Goal: Communication & Community: Answer question/provide support

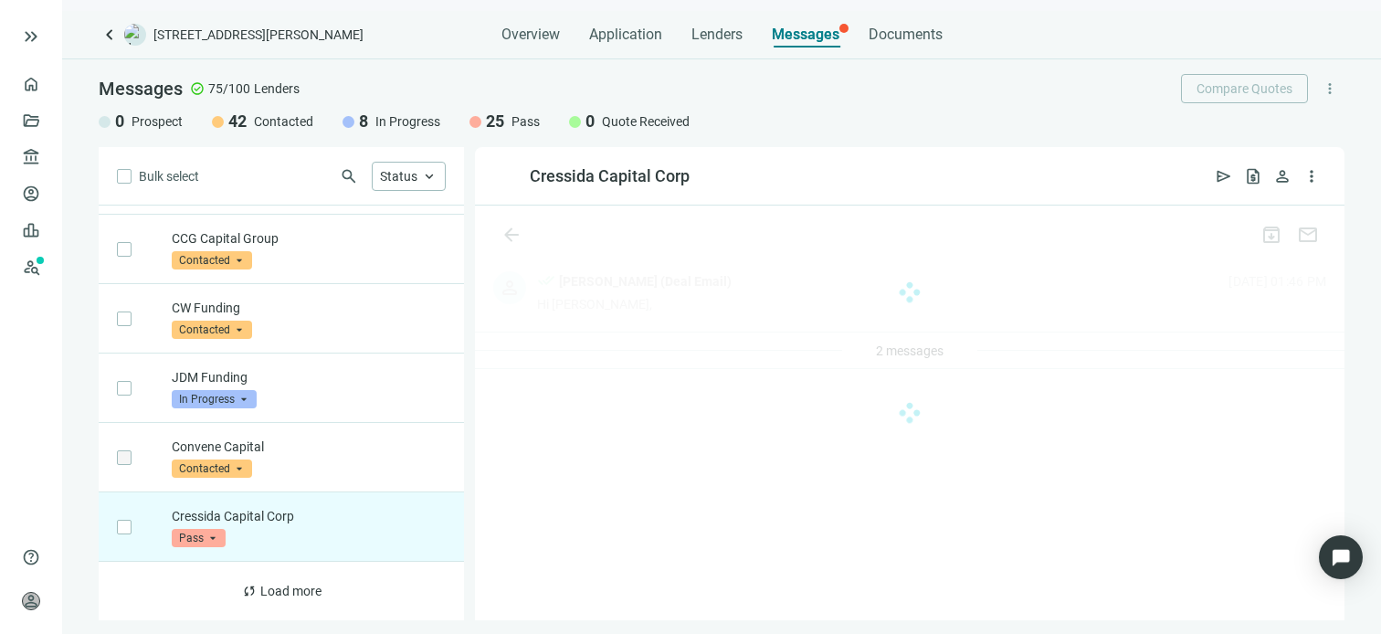
scroll to position [3194, 0]
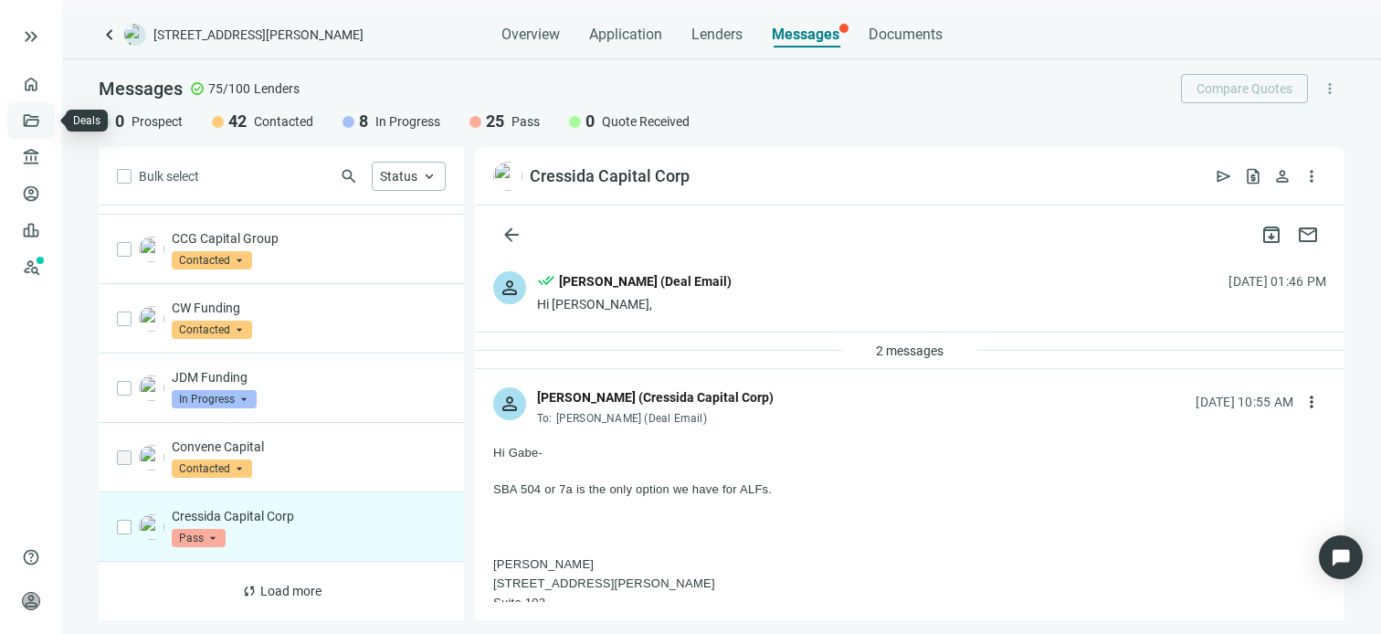
click at [46, 122] on link "Deals" at bounding box center [62, 120] width 33 height 15
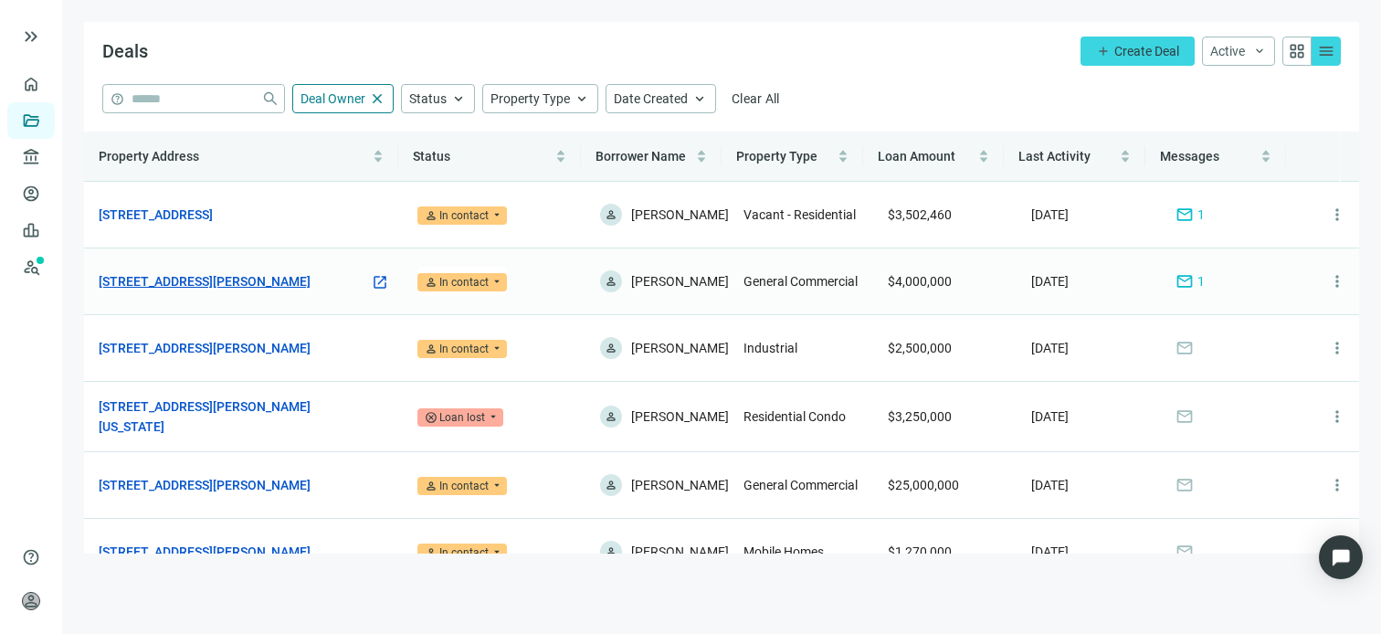
click at [263, 283] on link "[STREET_ADDRESS][PERSON_NAME]" at bounding box center [205, 281] width 212 height 20
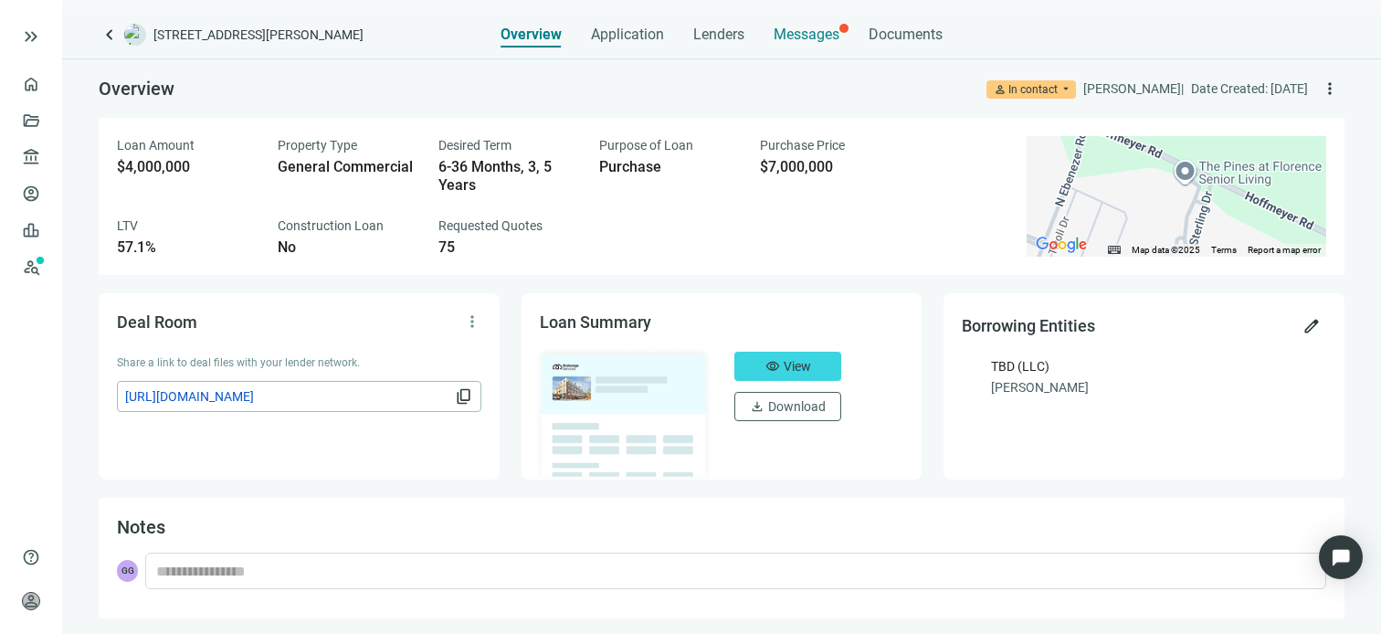
click at [801, 37] on span "Messages" at bounding box center [807, 34] width 66 height 17
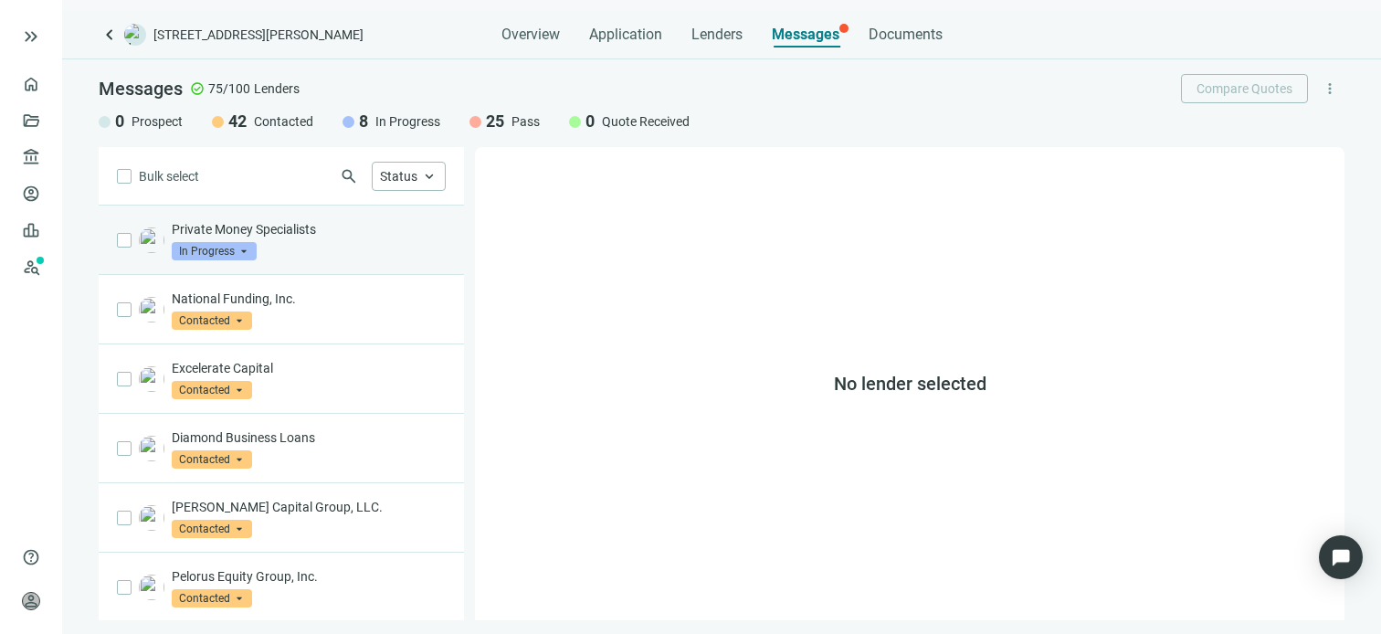
click at [318, 233] on p "Private Money Specialists" at bounding box center [309, 229] width 274 height 18
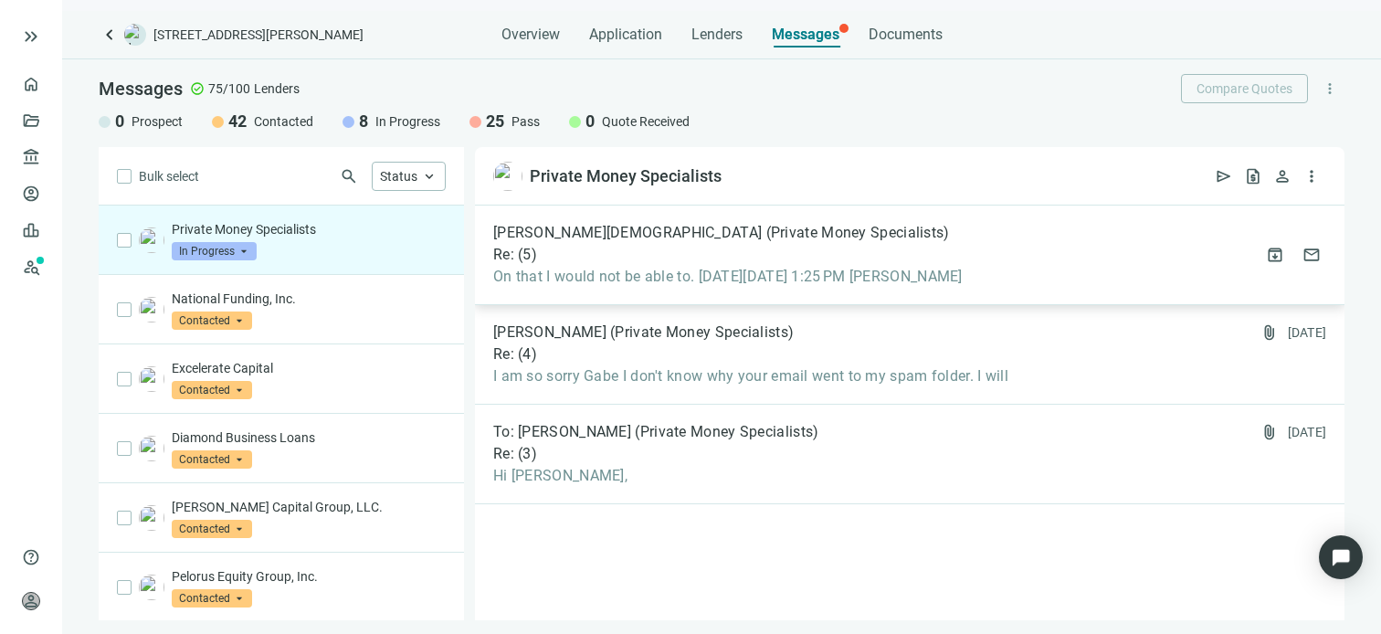
click at [597, 265] on div "Rafahael Islam (Private Money Specialists) Re: ( 5 ) On that I would not be abl…" at bounding box center [728, 255] width 470 height 62
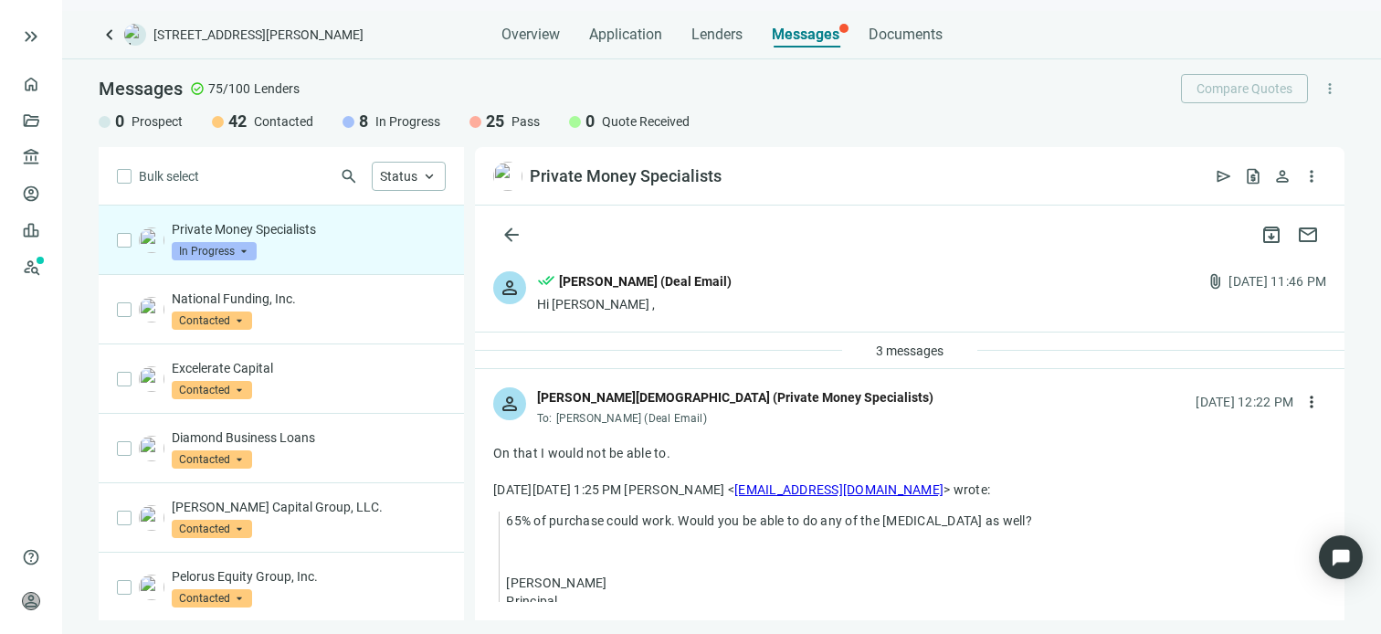
scroll to position [252, 0]
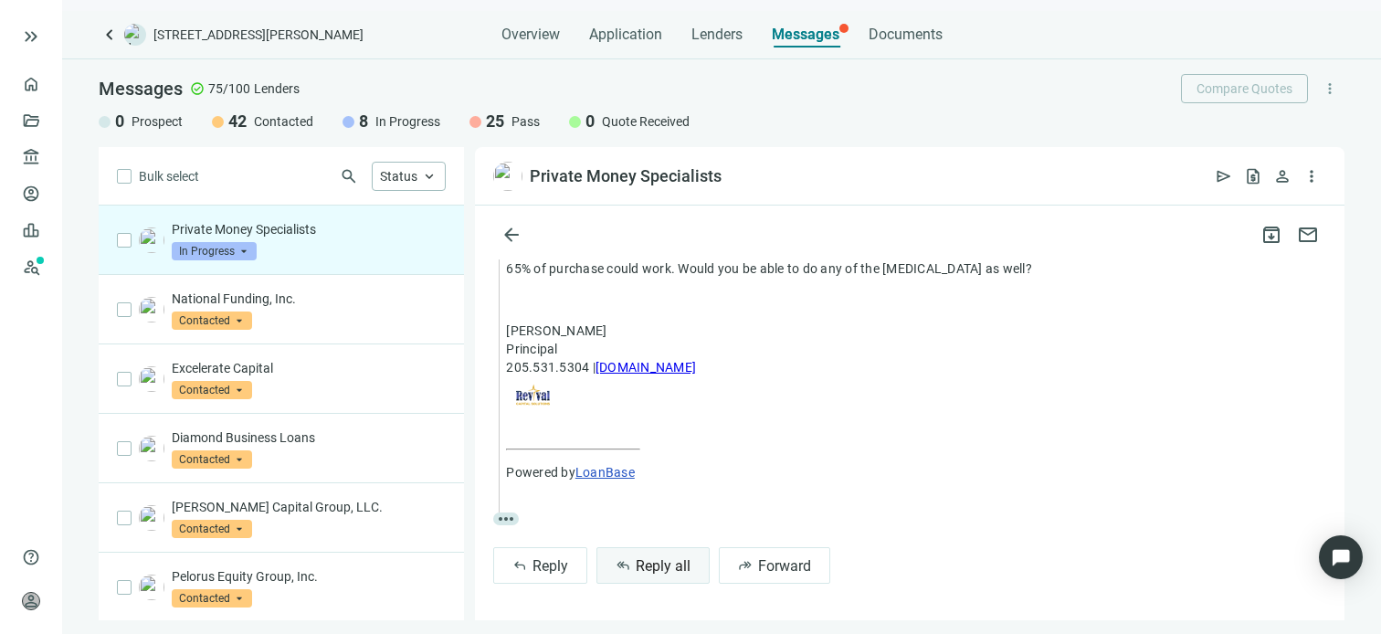
click at [659, 566] on span "Reply all" at bounding box center [663, 565] width 55 height 17
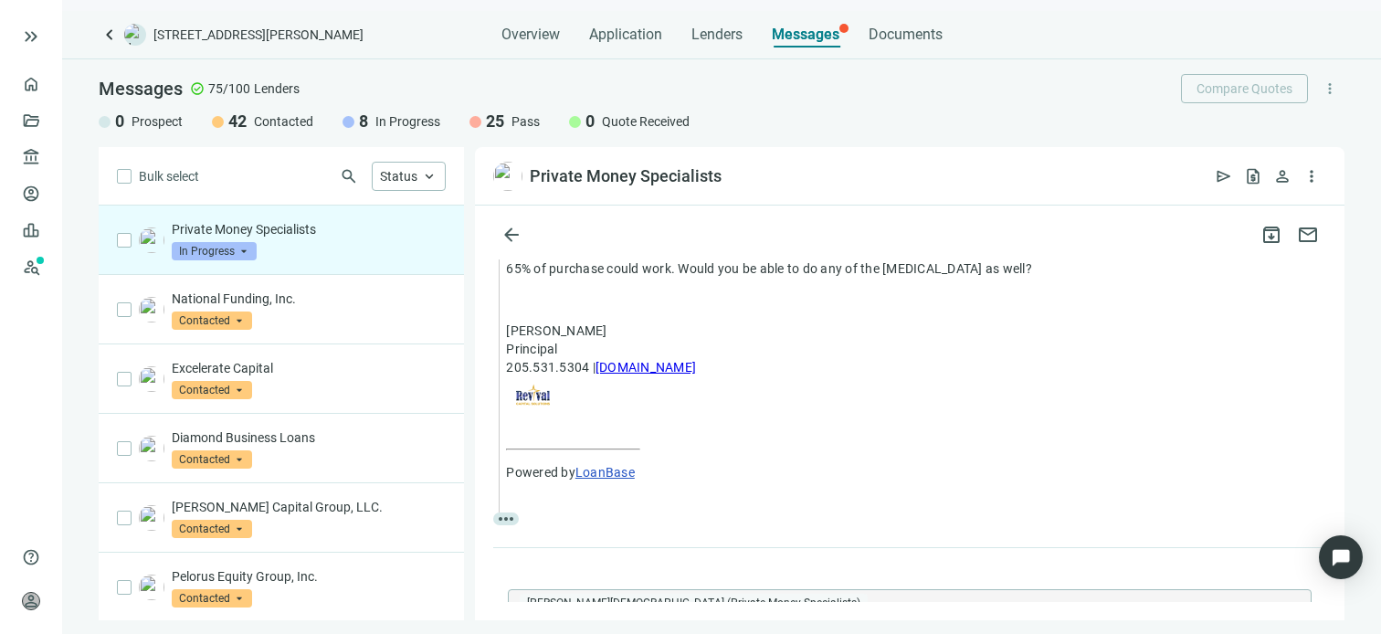
type textarea "**********"
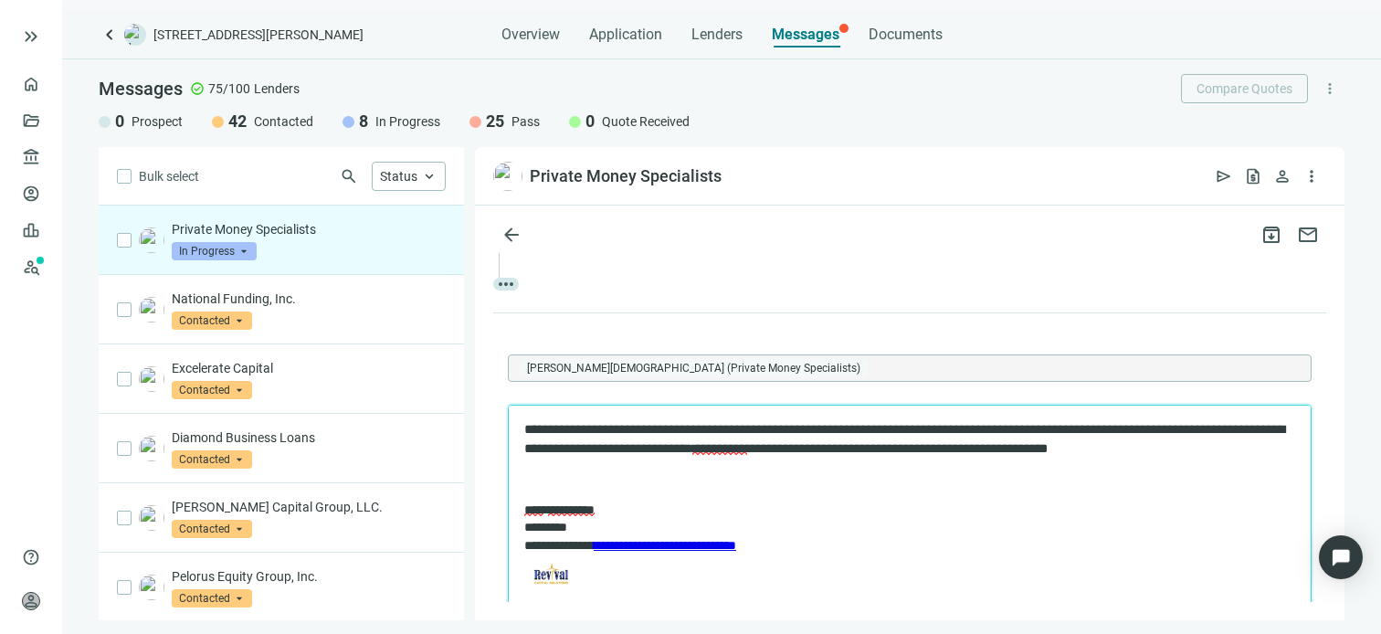
scroll to position [705, 0]
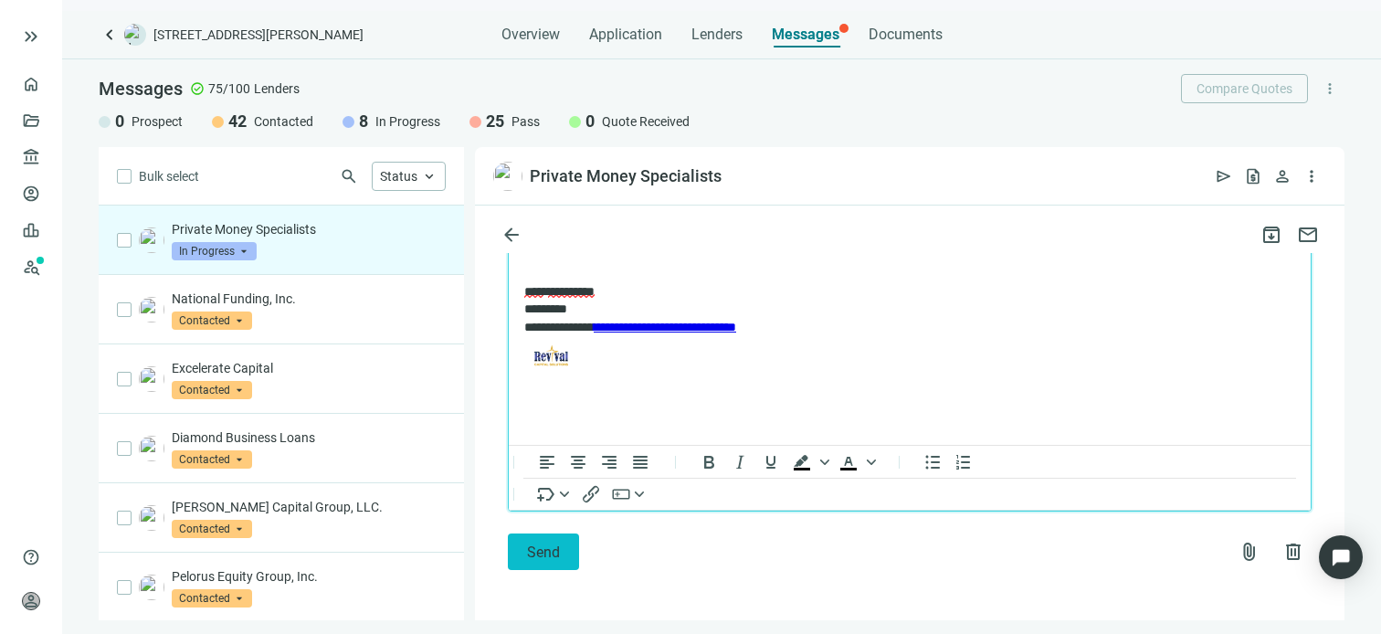
click at [575, 556] on button "Send" at bounding box center [543, 552] width 71 height 37
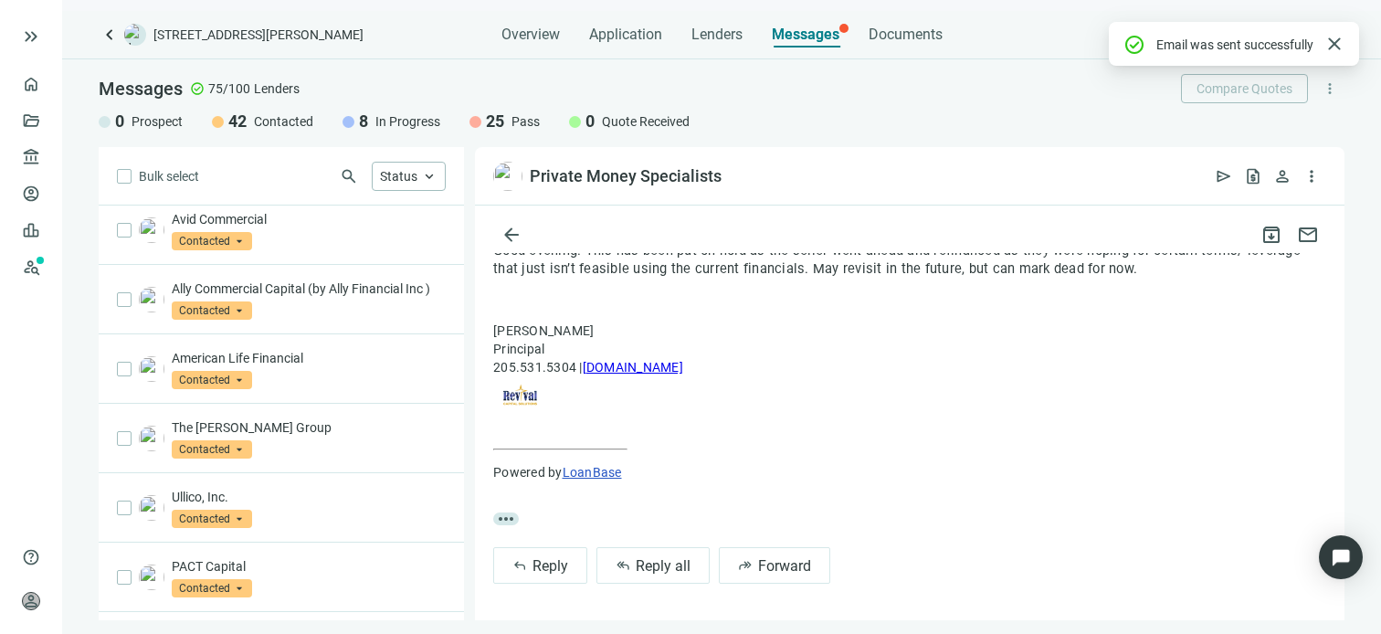
scroll to position [914, 0]
click at [428, 185] on span "keyboard_arrow_up" at bounding box center [429, 176] width 16 height 16
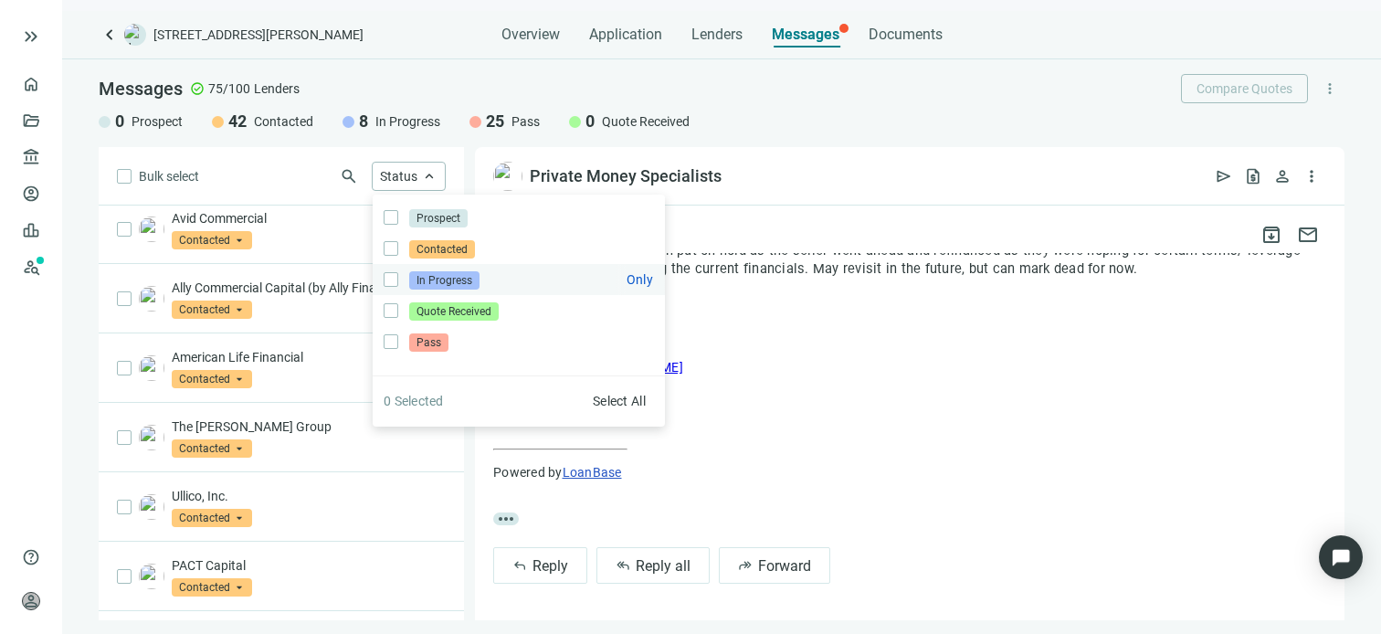
click at [430, 282] on span "In Progress" at bounding box center [444, 280] width 70 height 18
click at [877, 175] on div "Private Money Specialists open_in_new send request_quote person more_vert" at bounding box center [910, 176] width 870 height 58
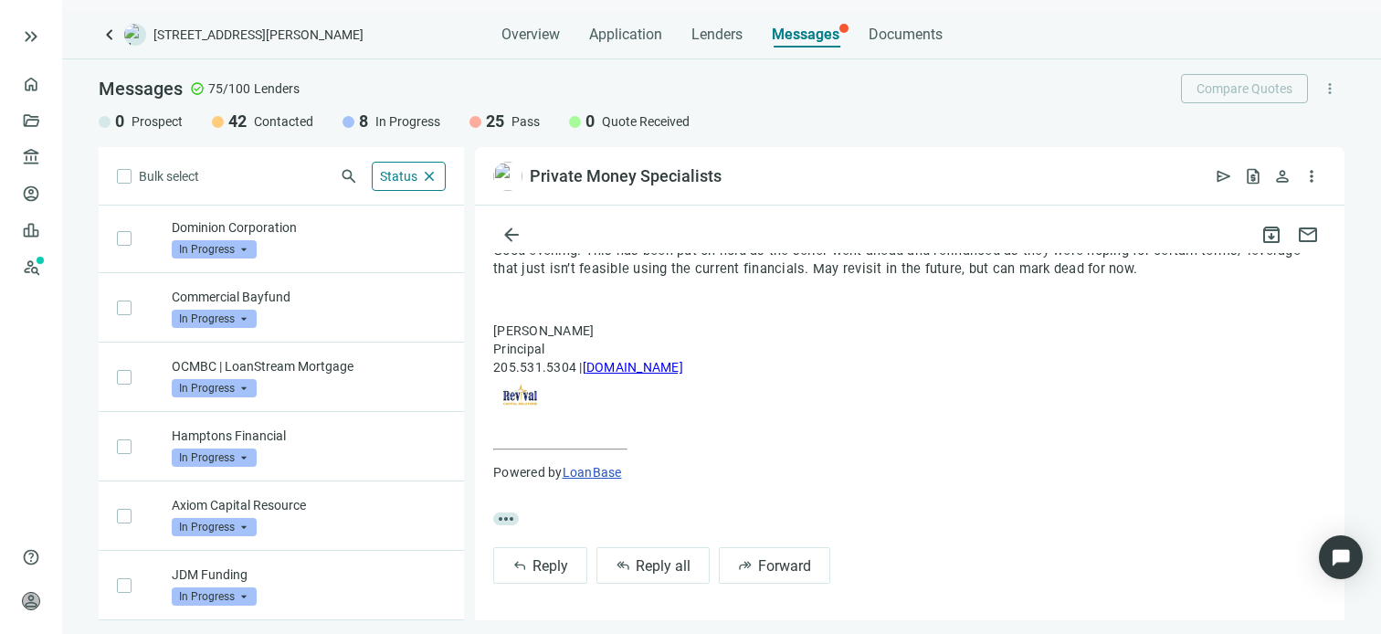
scroll to position [139, 0]
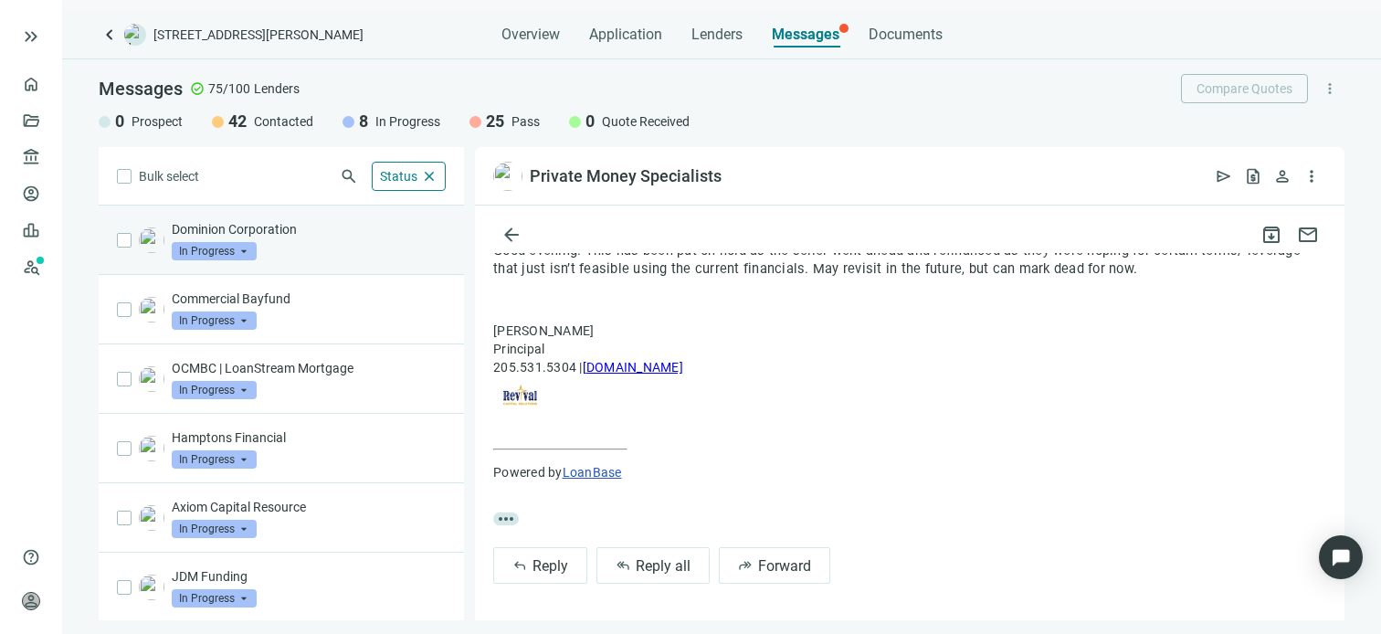
click at [285, 227] on p "Dominion Corporation" at bounding box center [309, 229] width 274 height 18
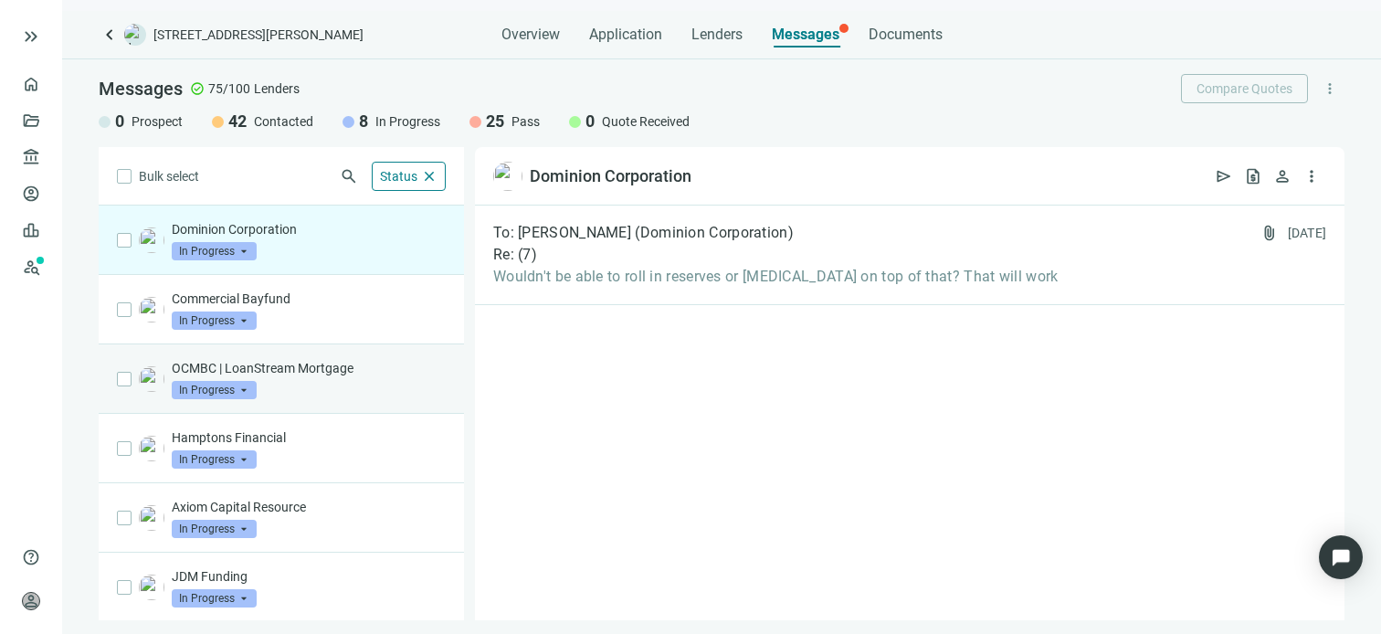
click at [295, 369] on p "OCMBC | LoanStream Mortgage" at bounding box center [309, 368] width 274 height 18
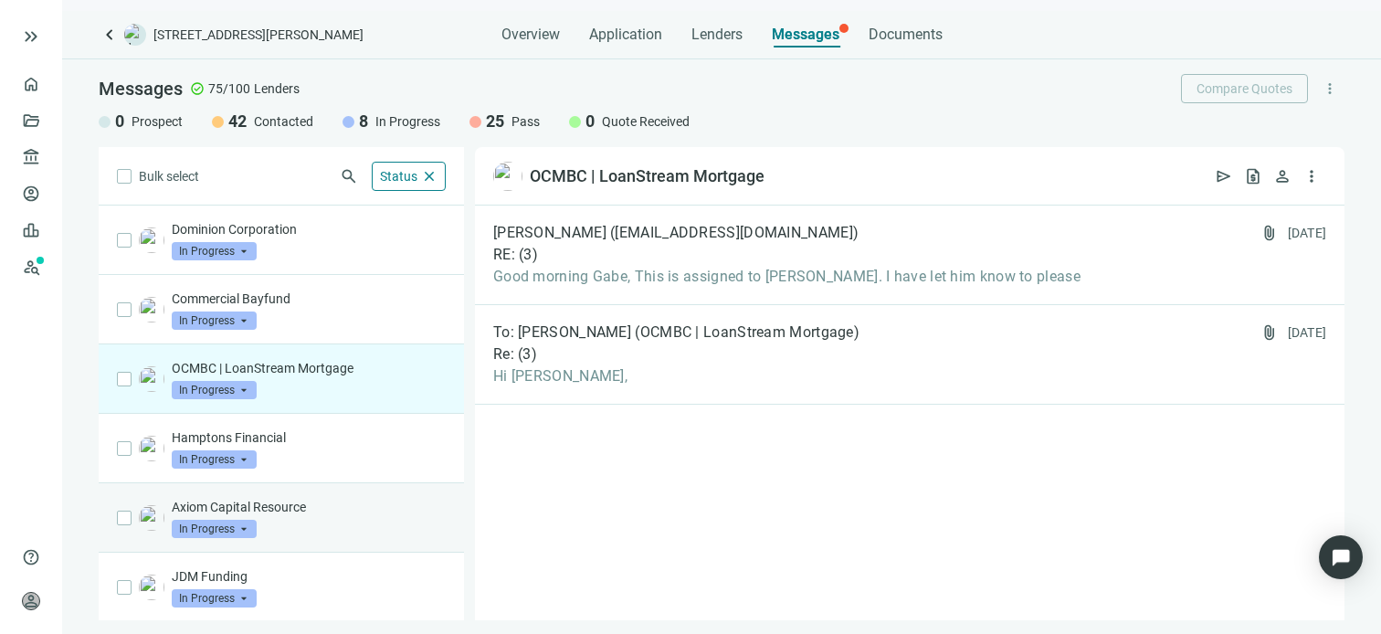
click at [277, 513] on div "Axiom Capital Resource In Progress arrow_drop_down" at bounding box center [309, 518] width 274 height 40
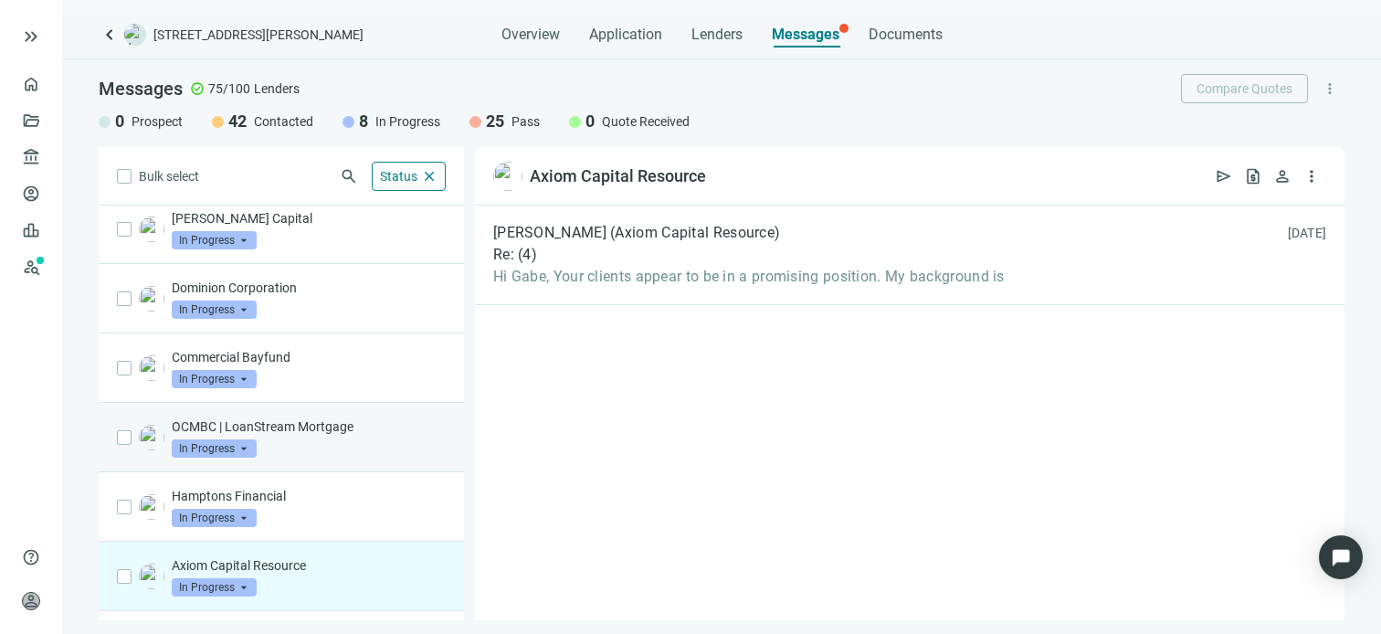
scroll to position [139, 0]
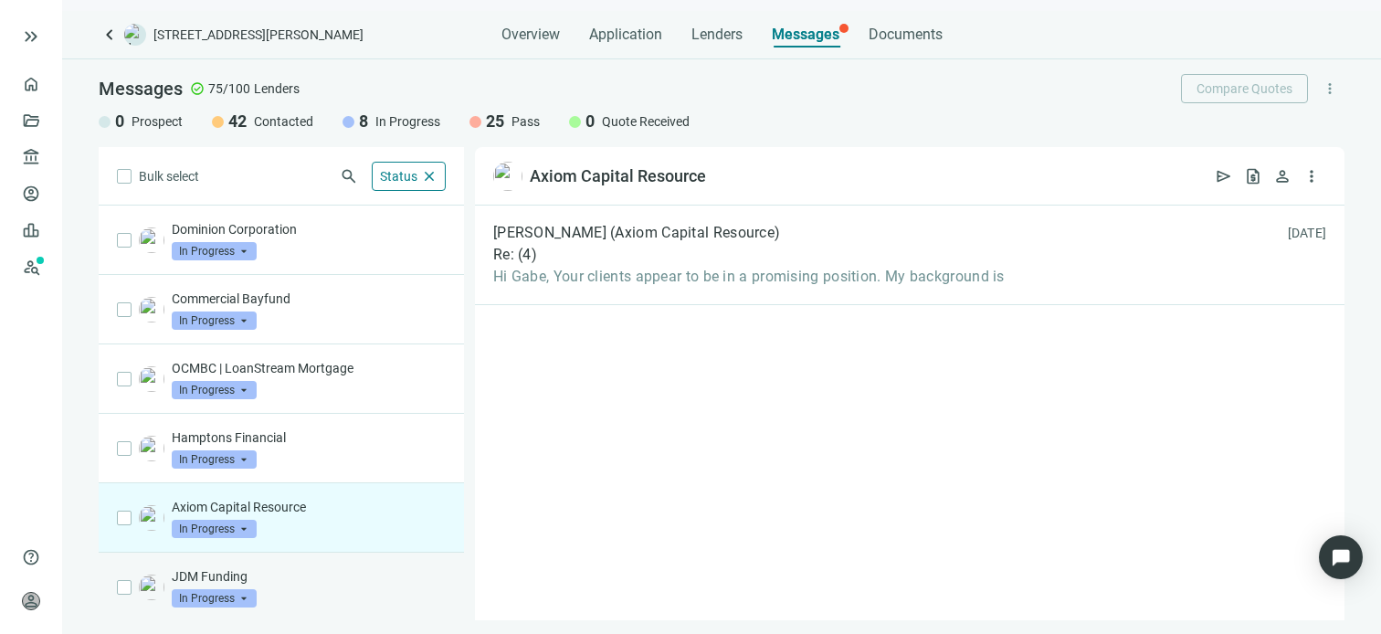
click at [277, 578] on p "JDM Funding" at bounding box center [309, 576] width 274 height 18
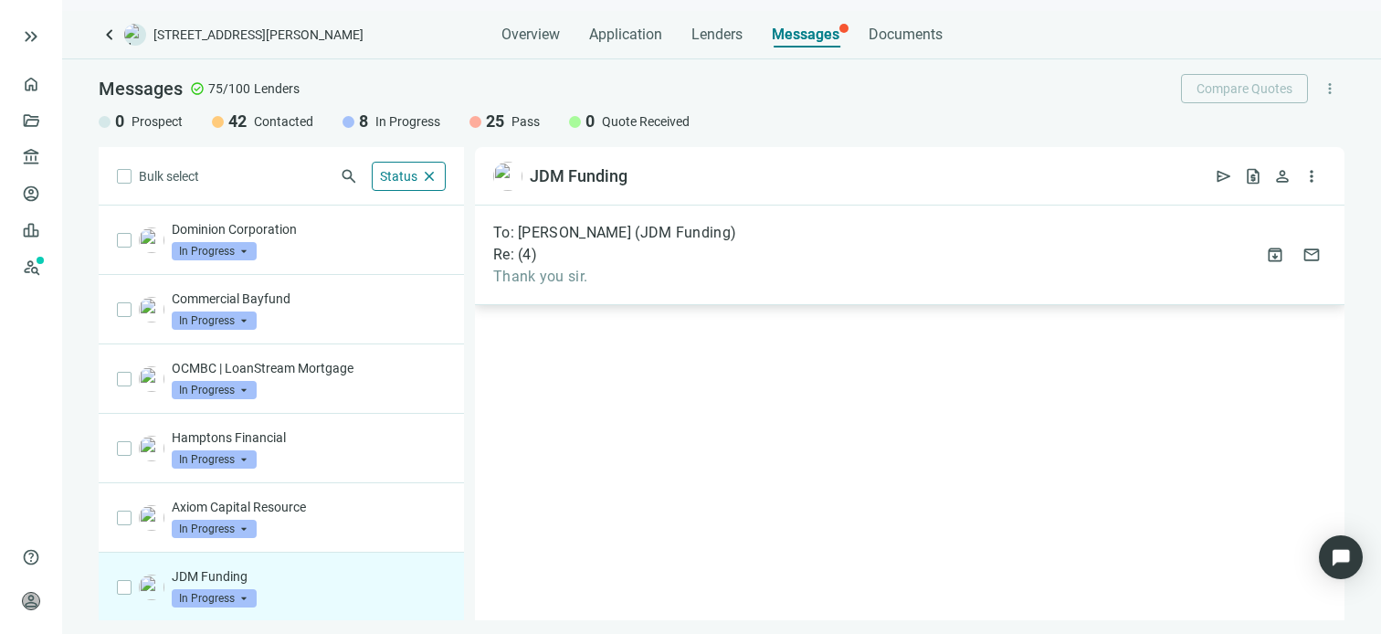
click at [639, 257] on div "Re: ( 4 )" at bounding box center [614, 255] width 243 height 18
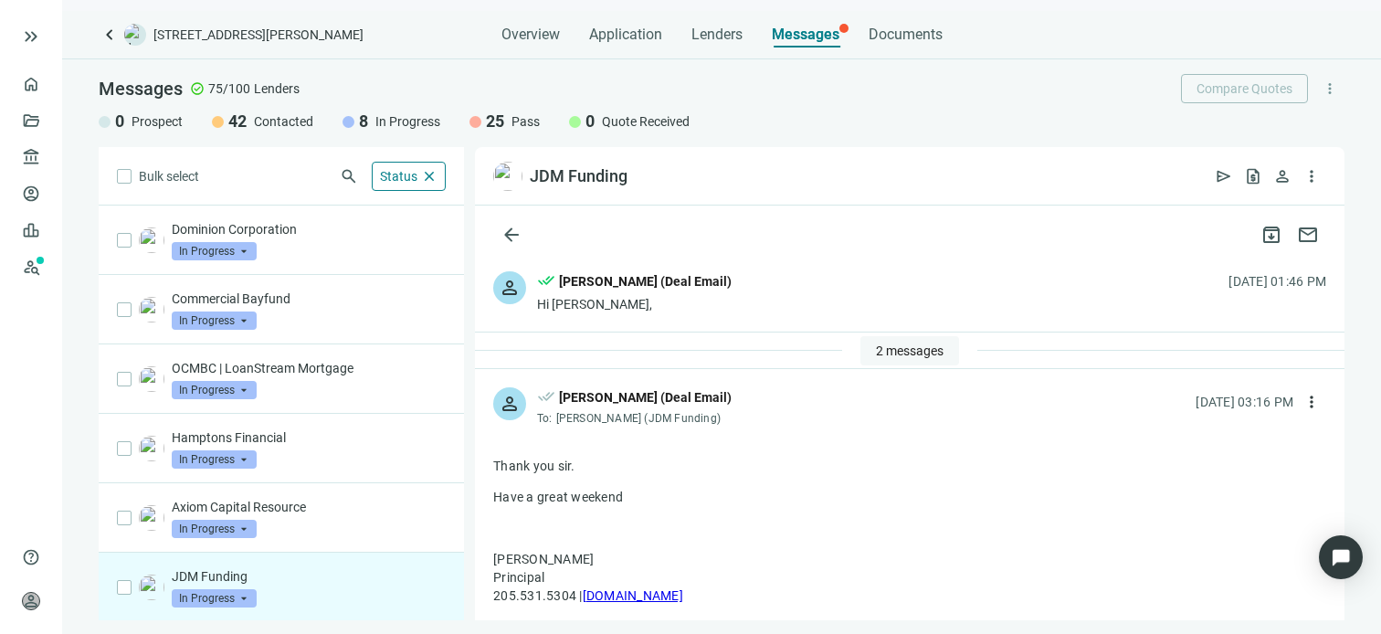
click at [910, 352] on span "2 messages" at bounding box center [910, 351] width 68 height 15
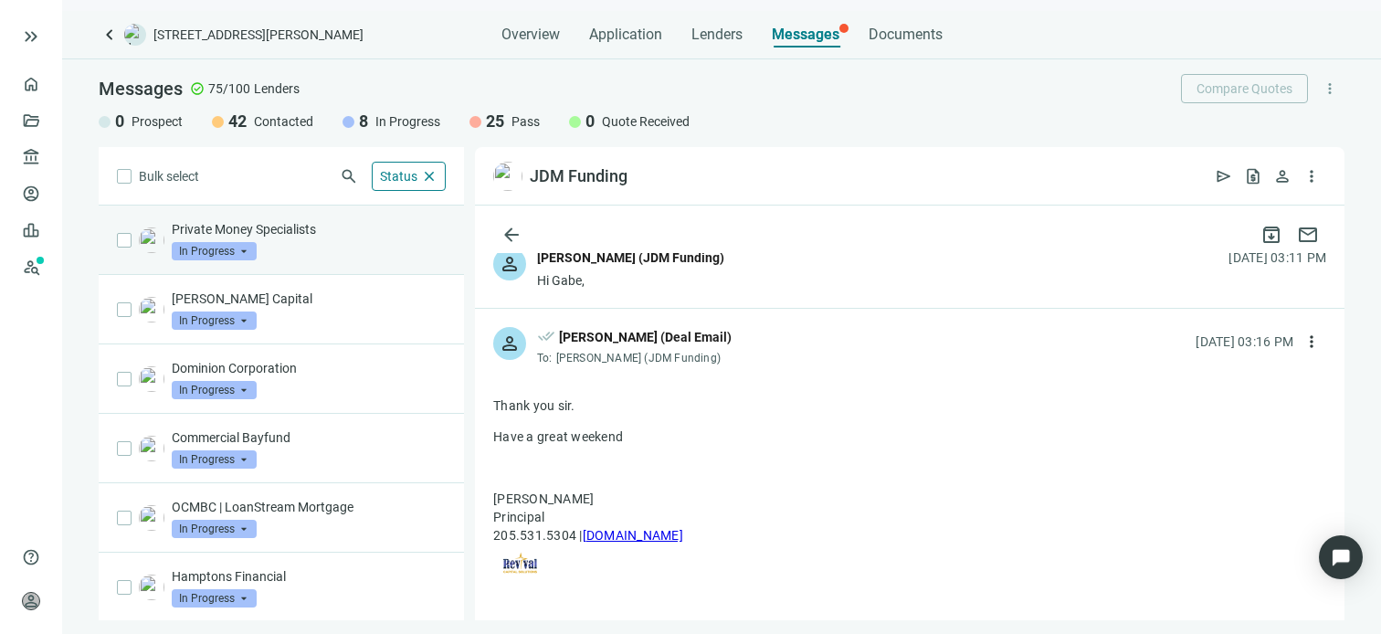
click at [285, 228] on p "Private Money Specialists" at bounding box center [309, 229] width 274 height 18
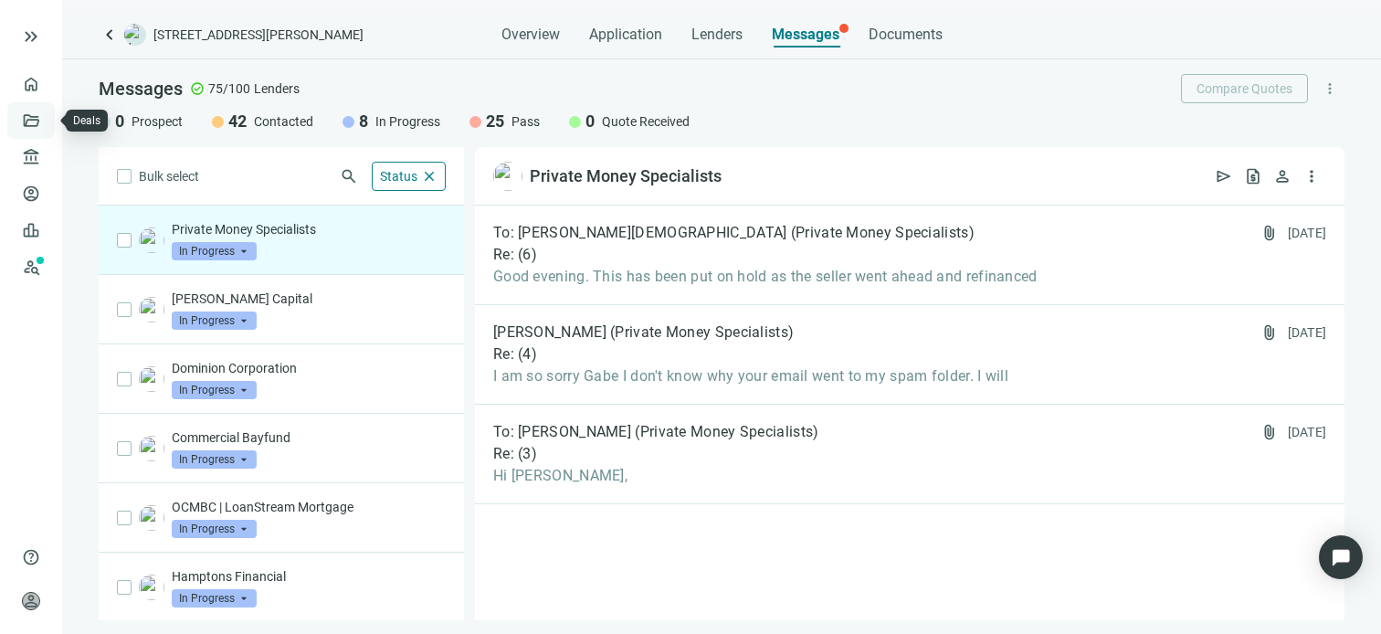
click at [46, 122] on link "Deals" at bounding box center [62, 120] width 33 height 15
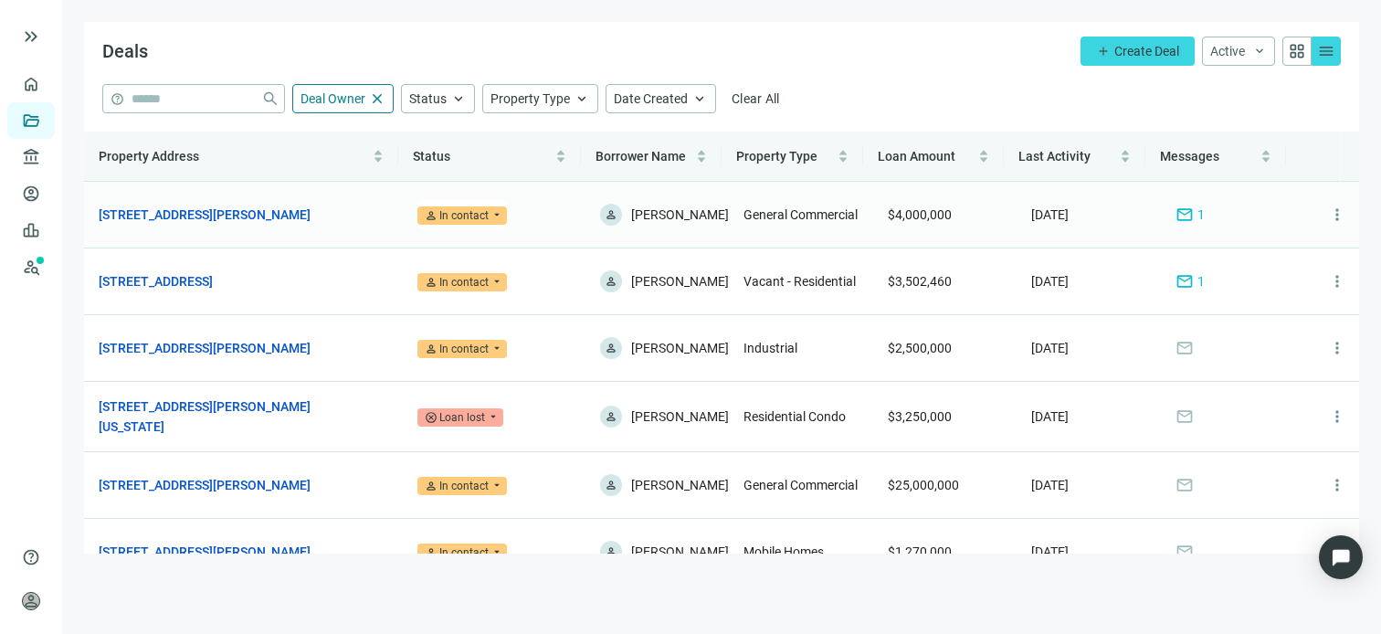
click at [1176, 214] on span "mail" at bounding box center [1185, 215] width 18 height 18
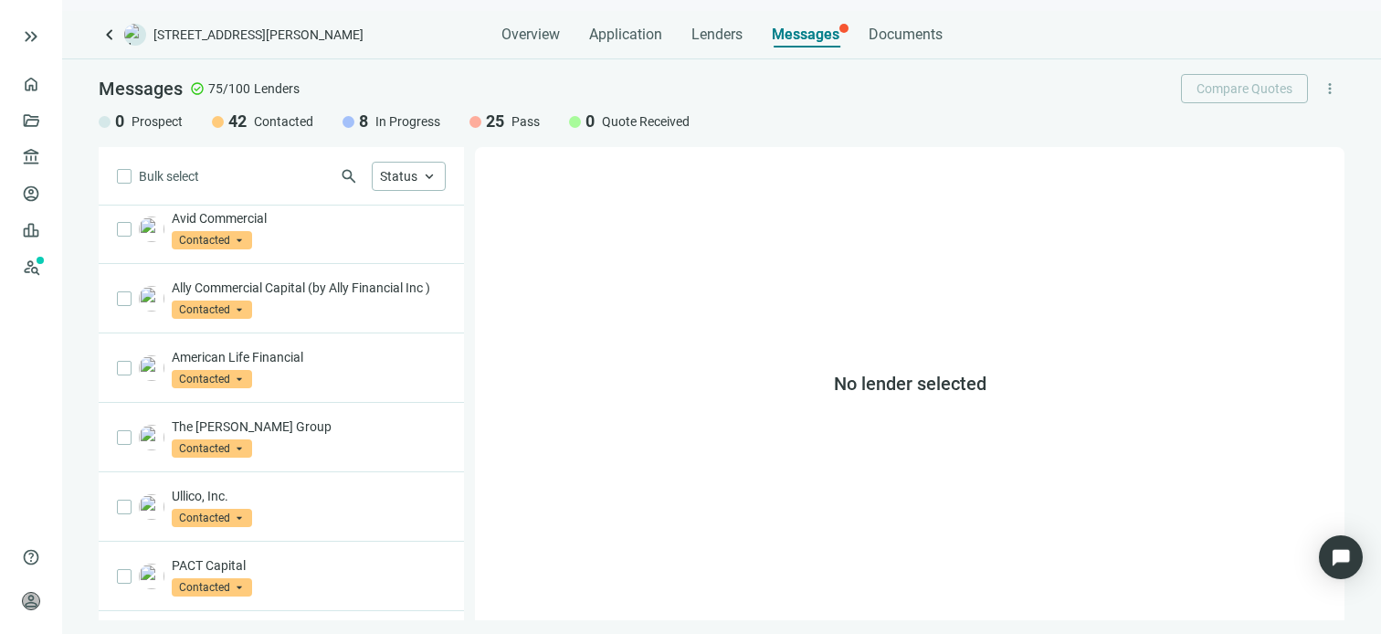
scroll to position [1047, 0]
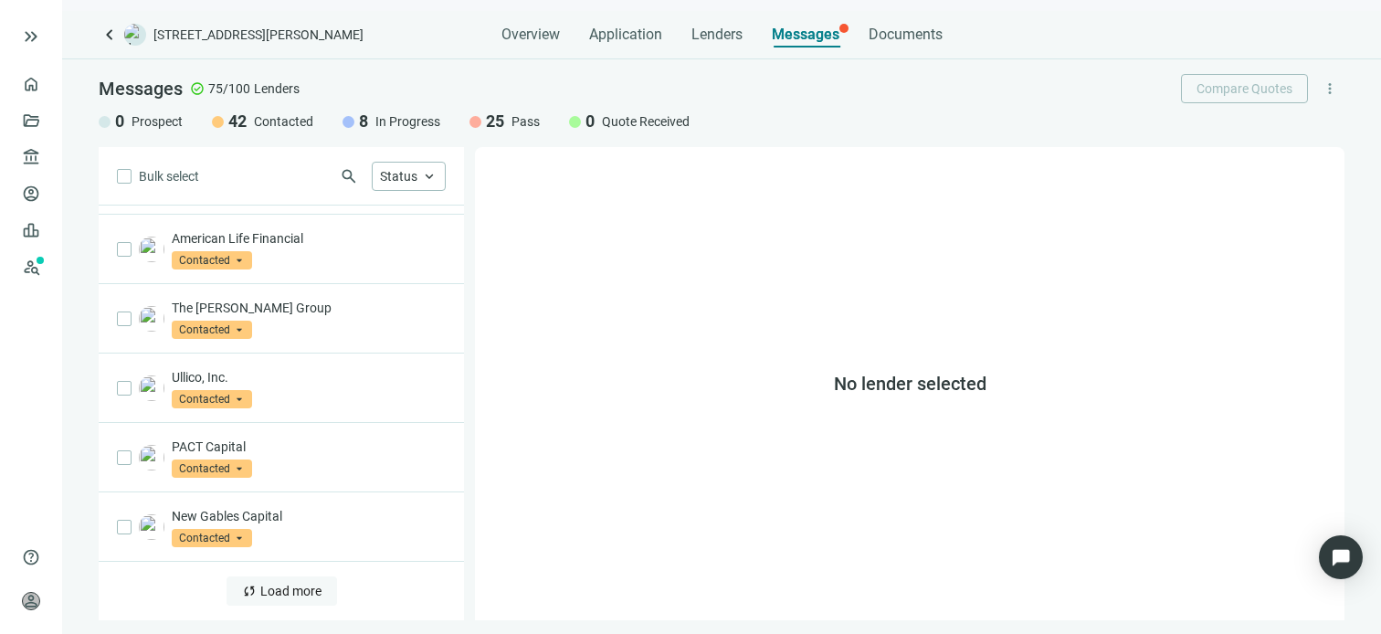
click at [289, 592] on span "Load more" at bounding box center [290, 591] width 61 height 15
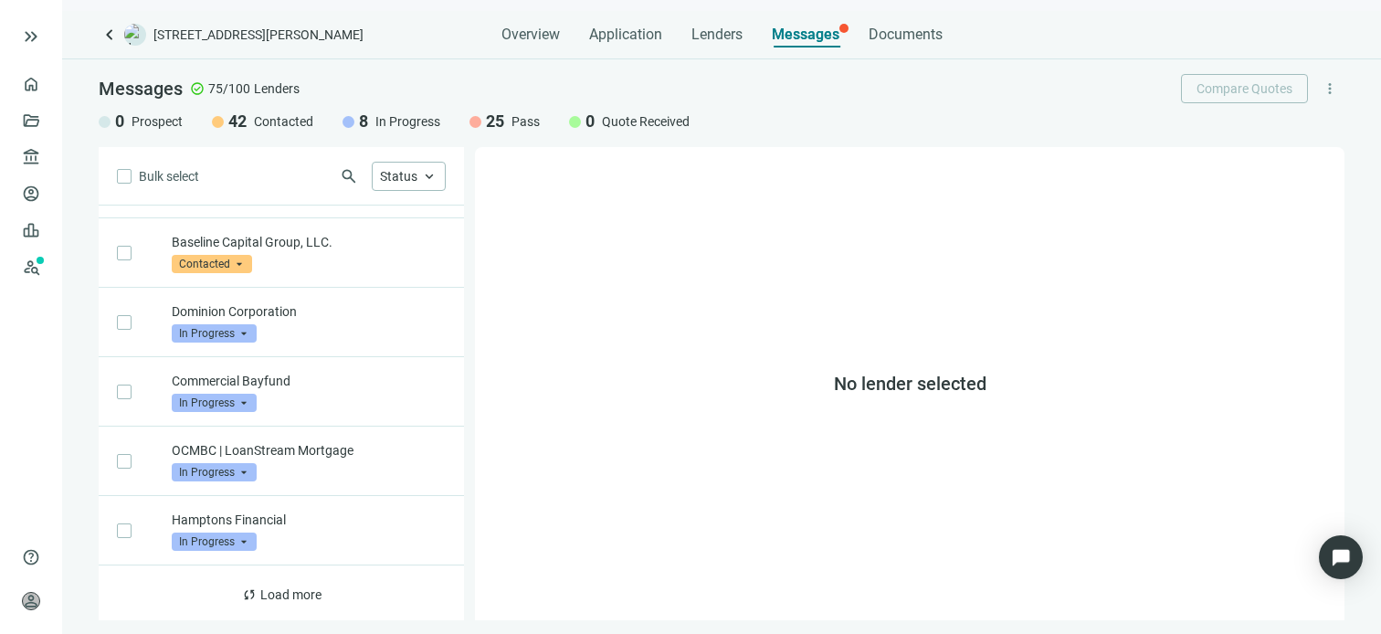
scroll to position [2432, 0]
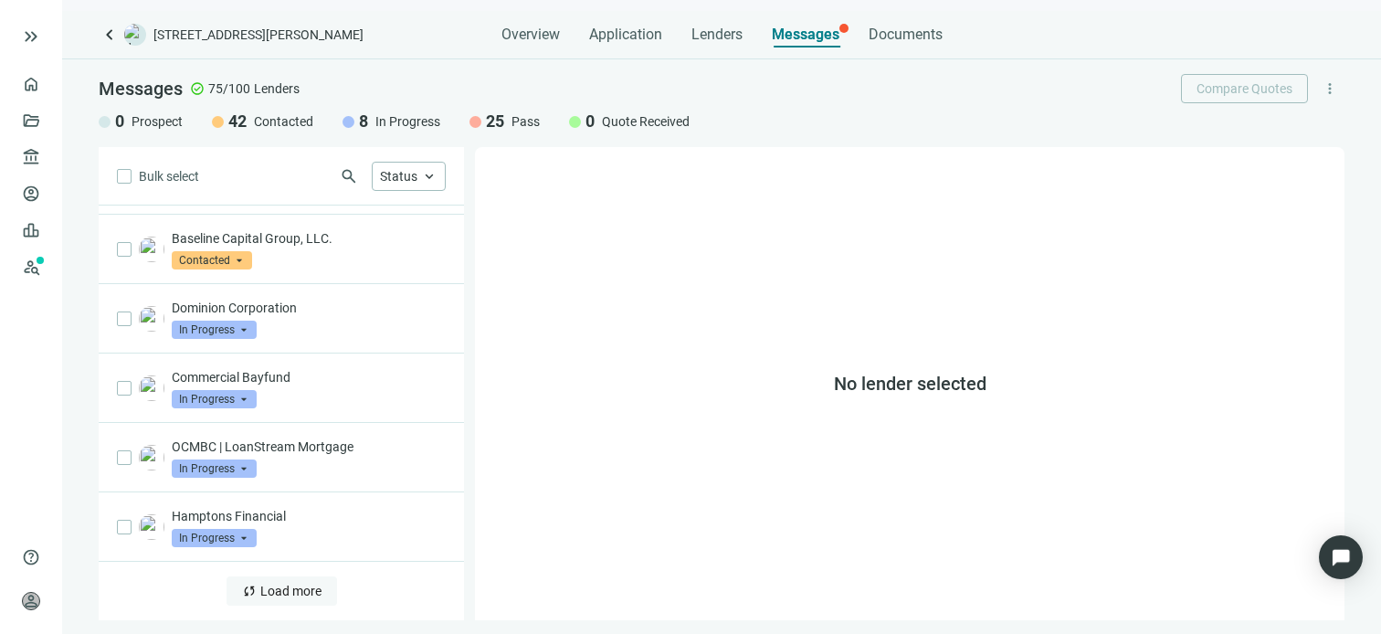
click at [290, 596] on span "Load more" at bounding box center [290, 591] width 61 height 15
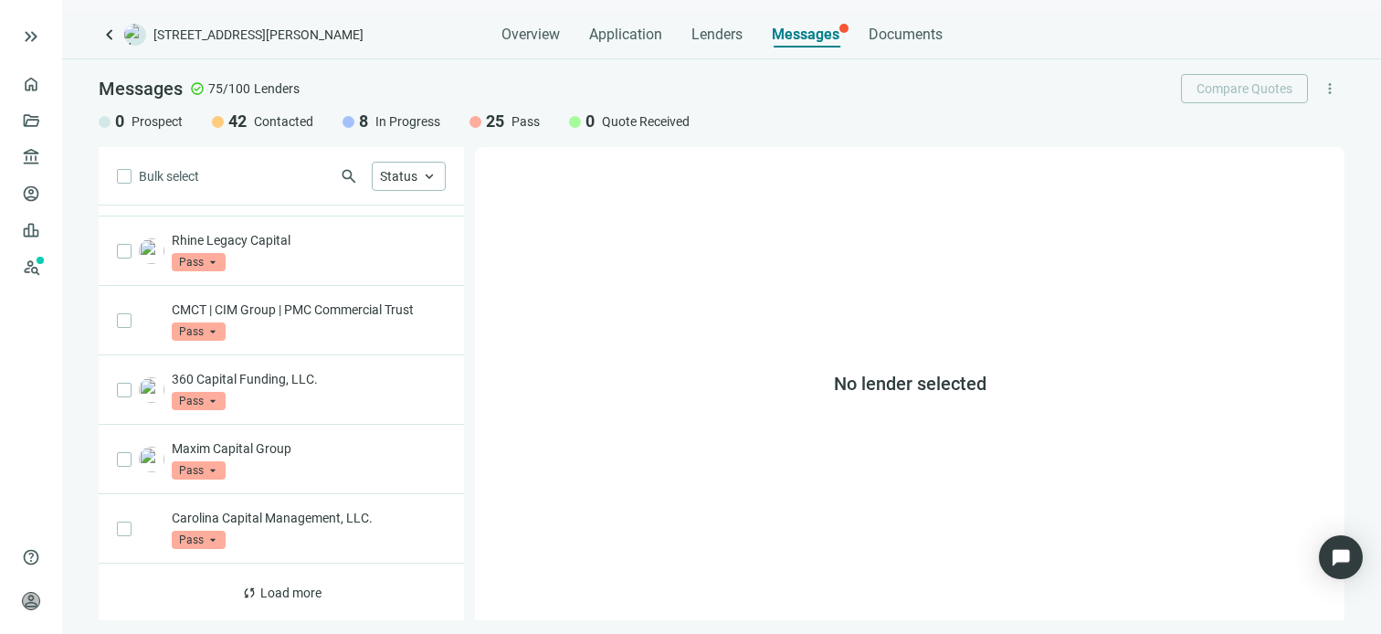
scroll to position [3817, 0]
click at [281, 586] on span "Load more" at bounding box center [290, 591] width 61 height 15
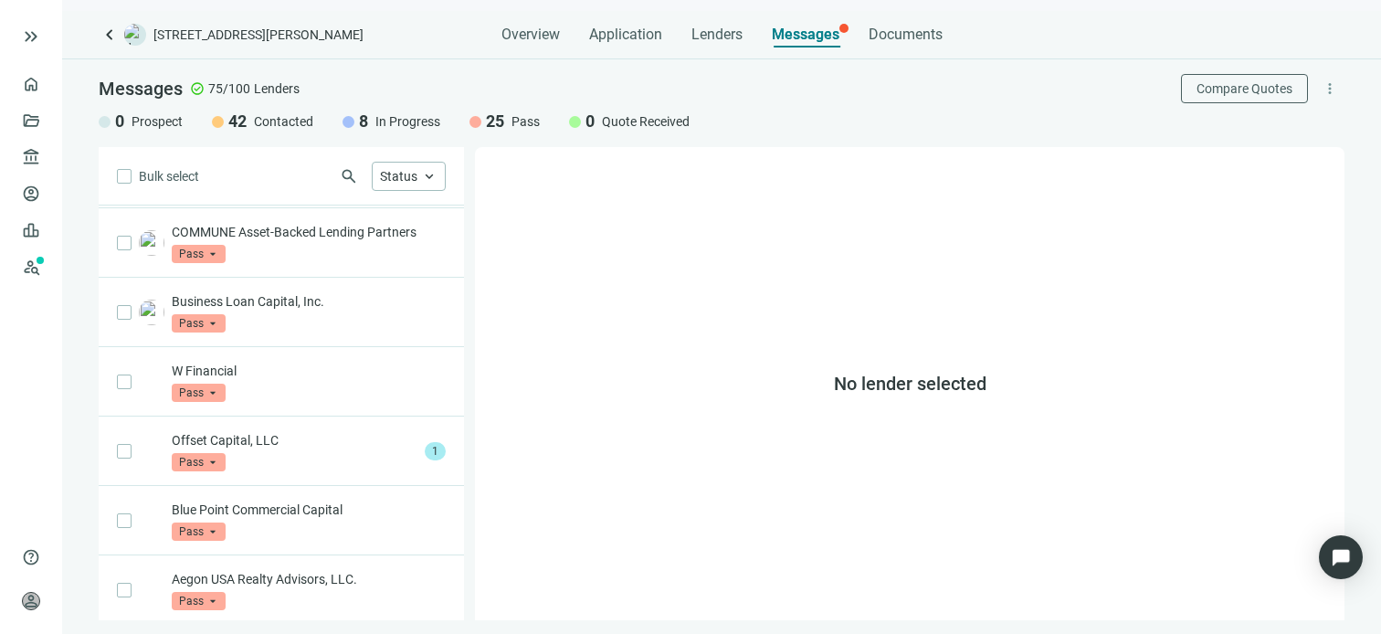
scroll to position [4798, 0]
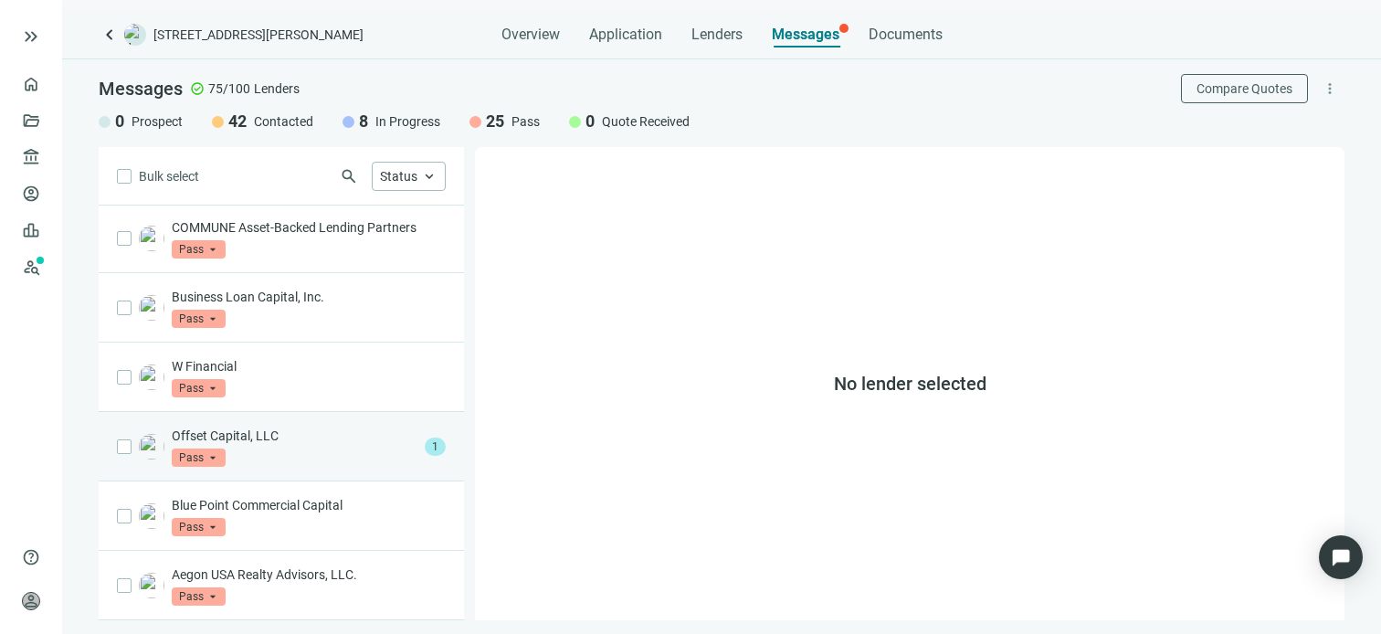
click at [289, 442] on p "Offset Capital, LLC" at bounding box center [295, 436] width 246 height 18
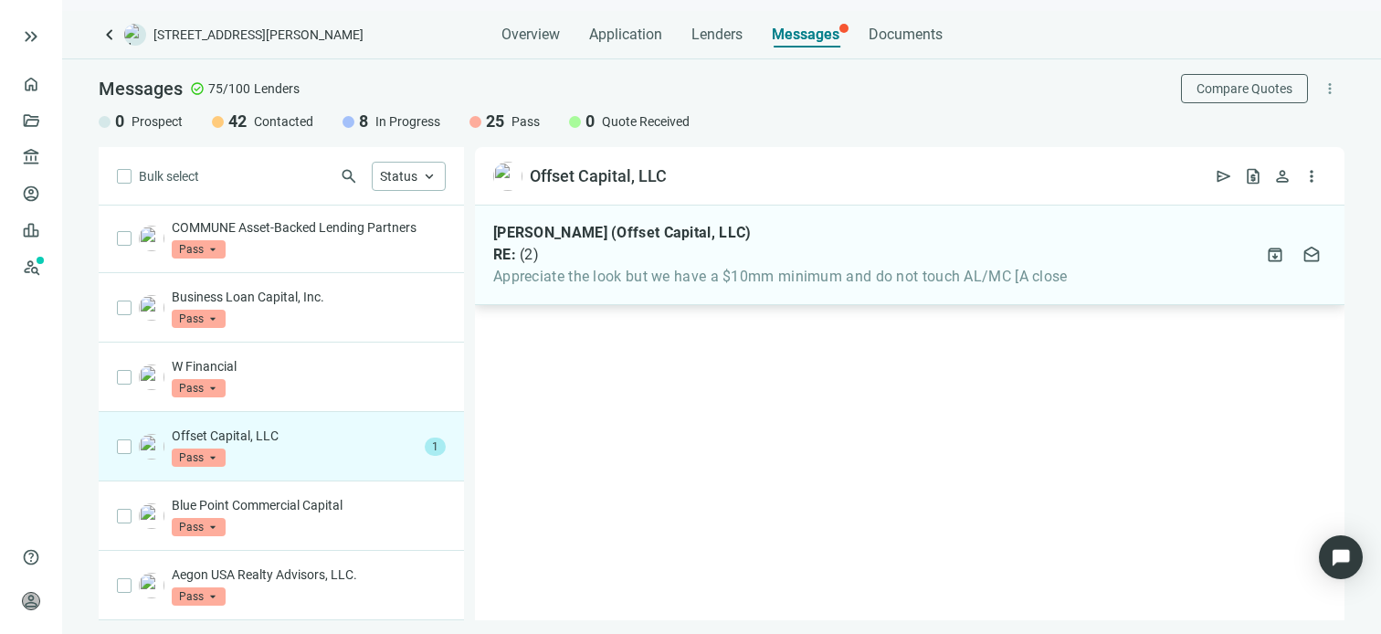
click at [746, 272] on span "Appreciate the look but we have a $10mm minimum and do not touch AL/MC [A close" at bounding box center [780, 277] width 575 height 18
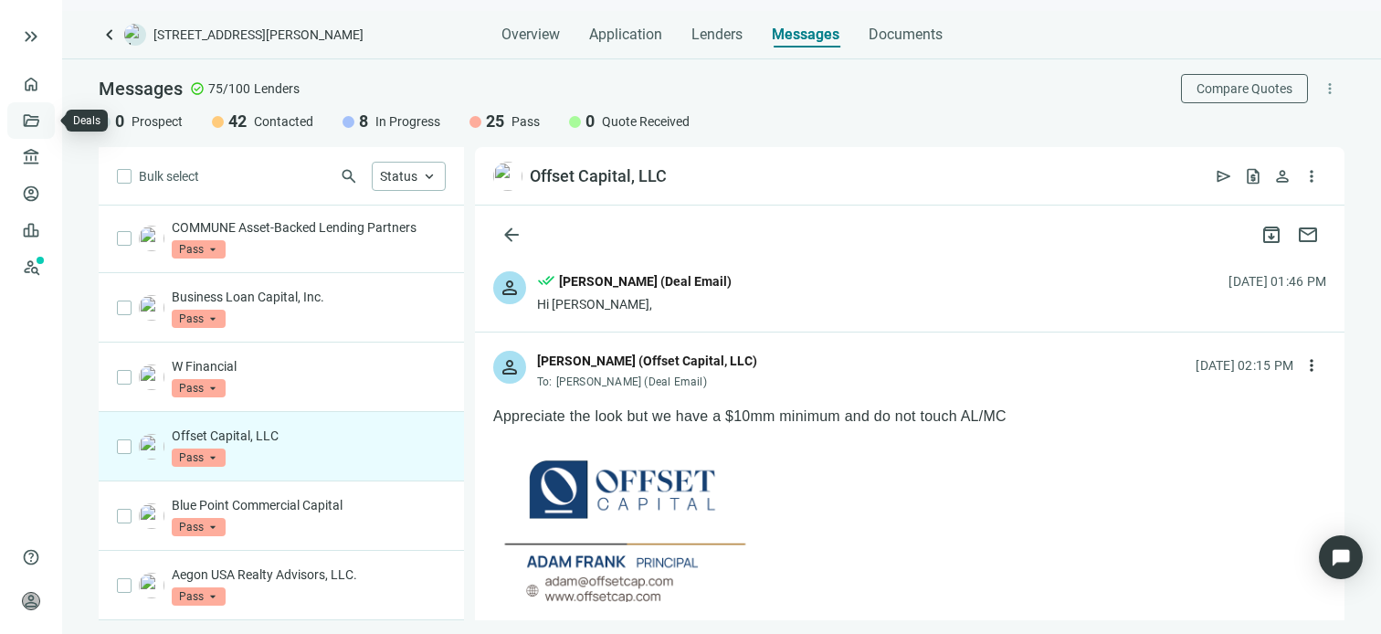
click at [46, 119] on link "Deals" at bounding box center [62, 120] width 33 height 15
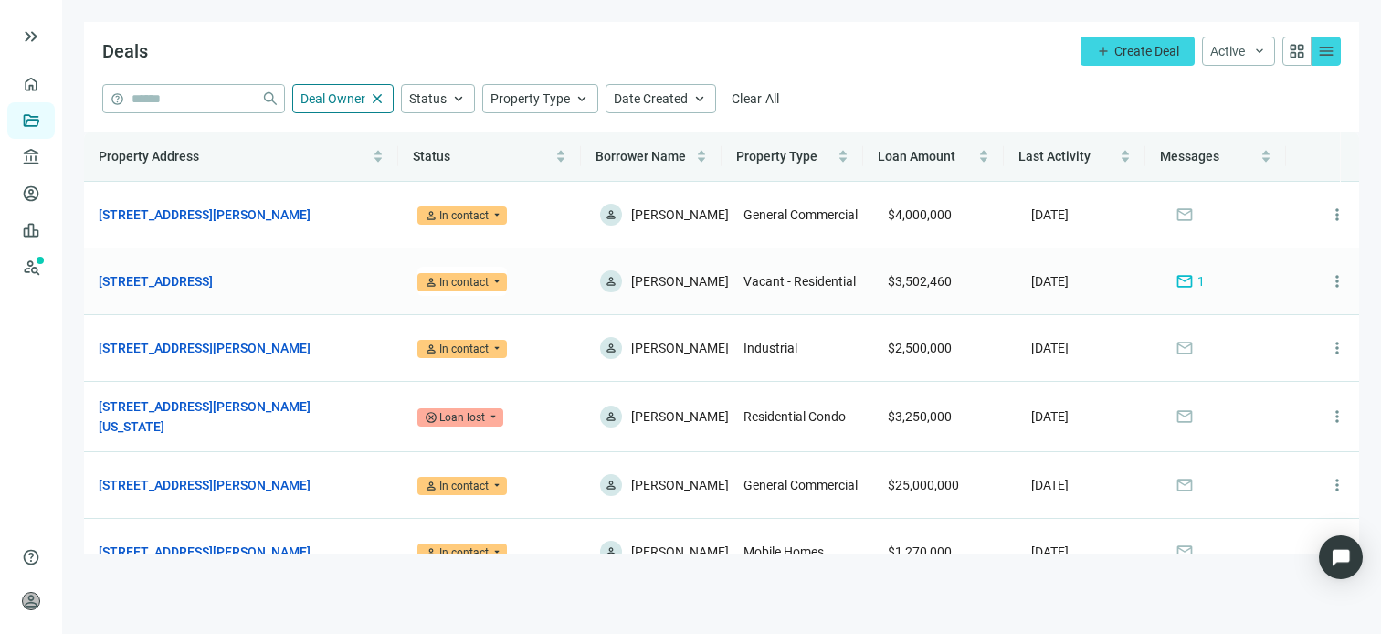
click at [483, 286] on span "person In contact" at bounding box center [463, 282] width 90 height 18
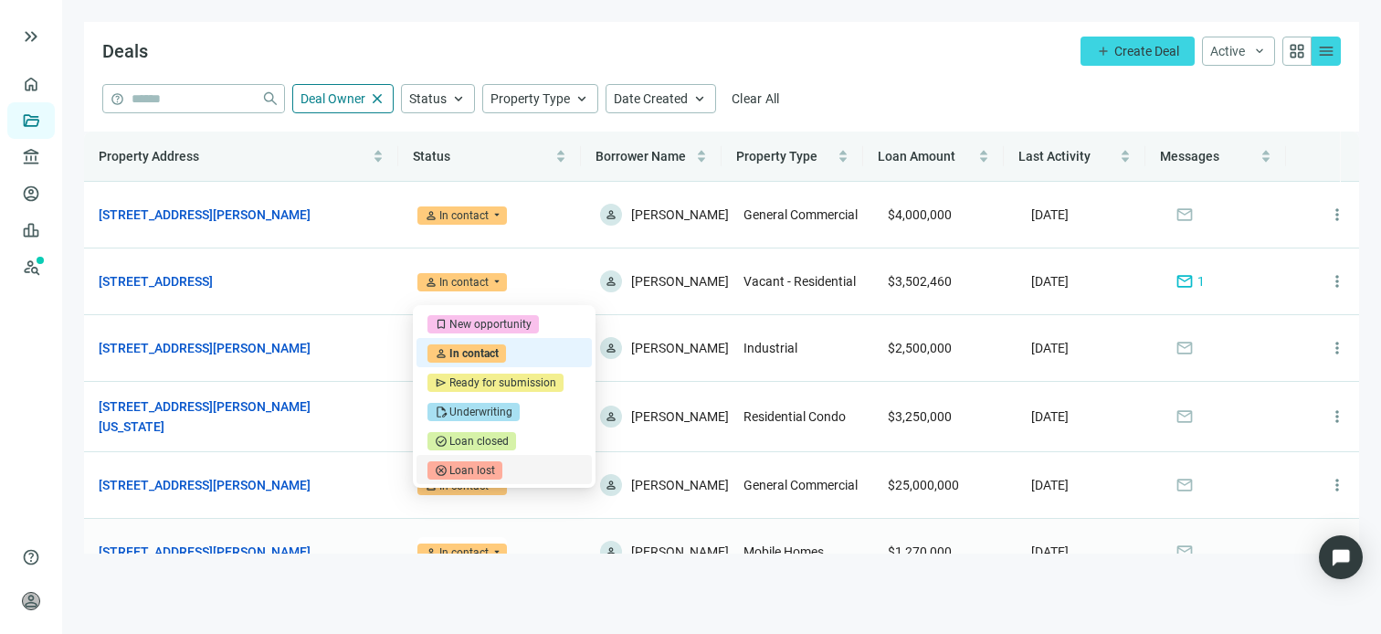
click at [518, 549] on td "person In contact arrow_drop_down" at bounding box center [494, 552] width 183 height 67
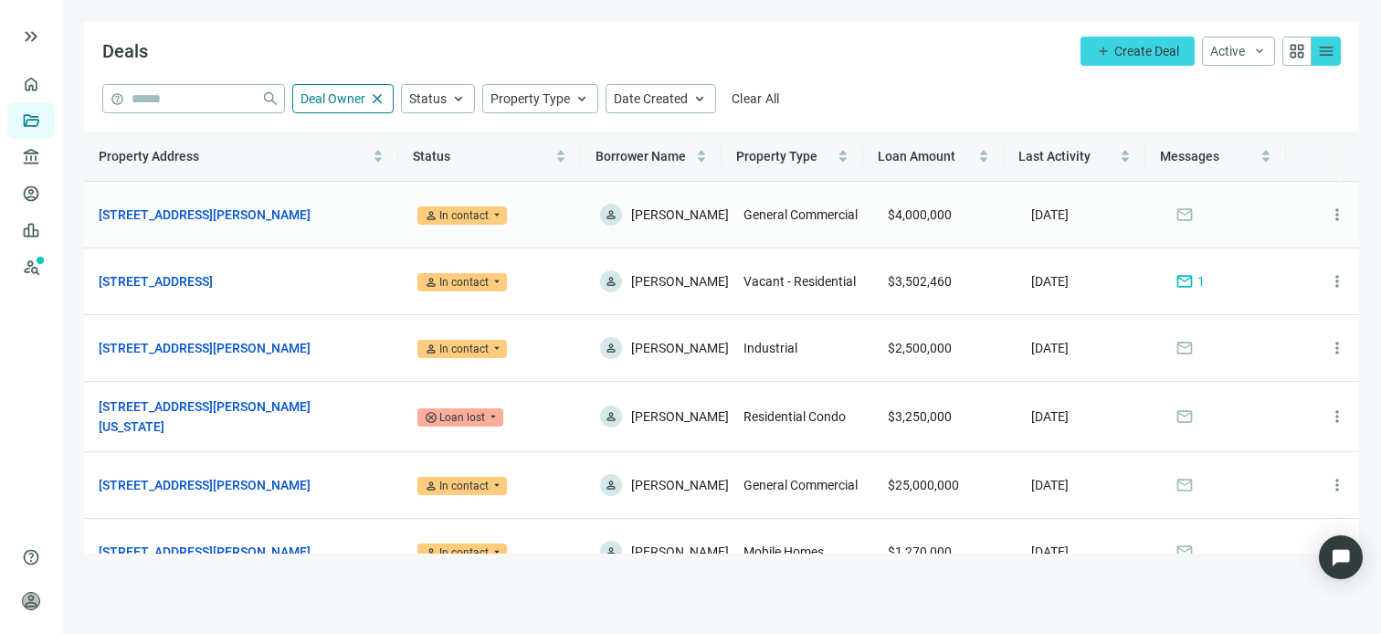
click at [494, 221] on span "person In contact" at bounding box center [463, 215] width 90 height 18
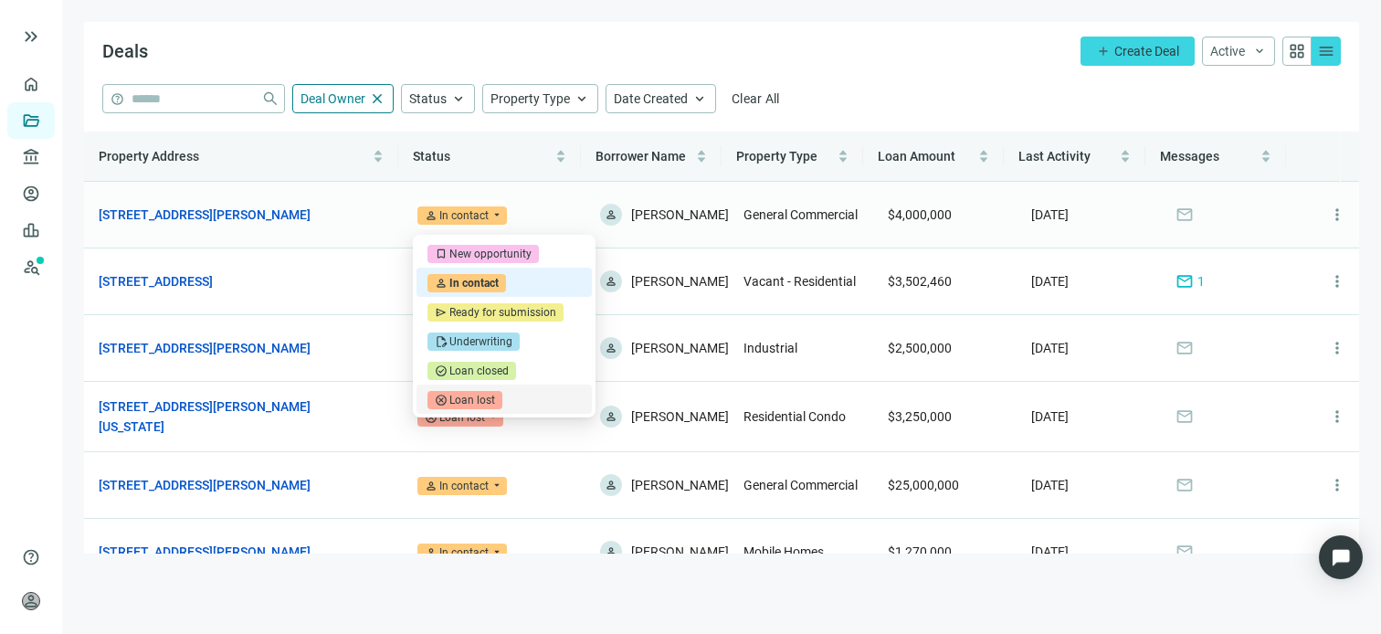
click at [490, 409] on div "Loan lost" at bounding box center [473, 400] width 46 height 18
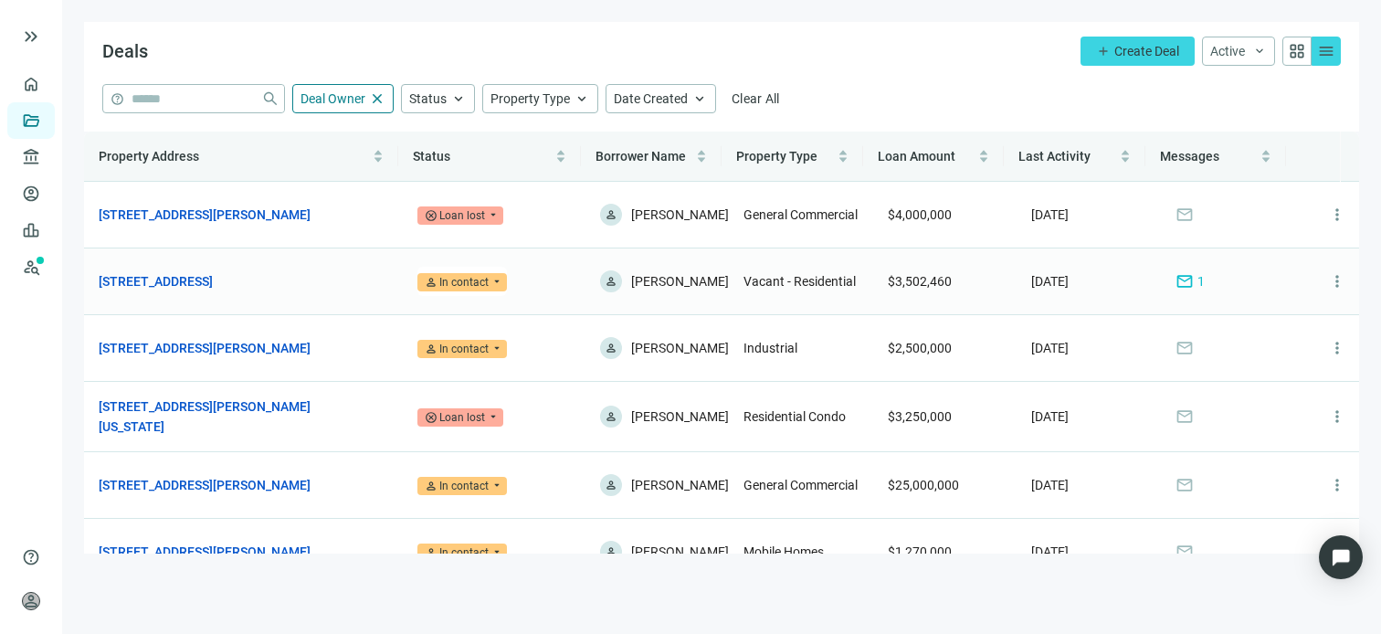
click at [1176, 283] on span "mail" at bounding box center [1185, 281] width 18 height 18
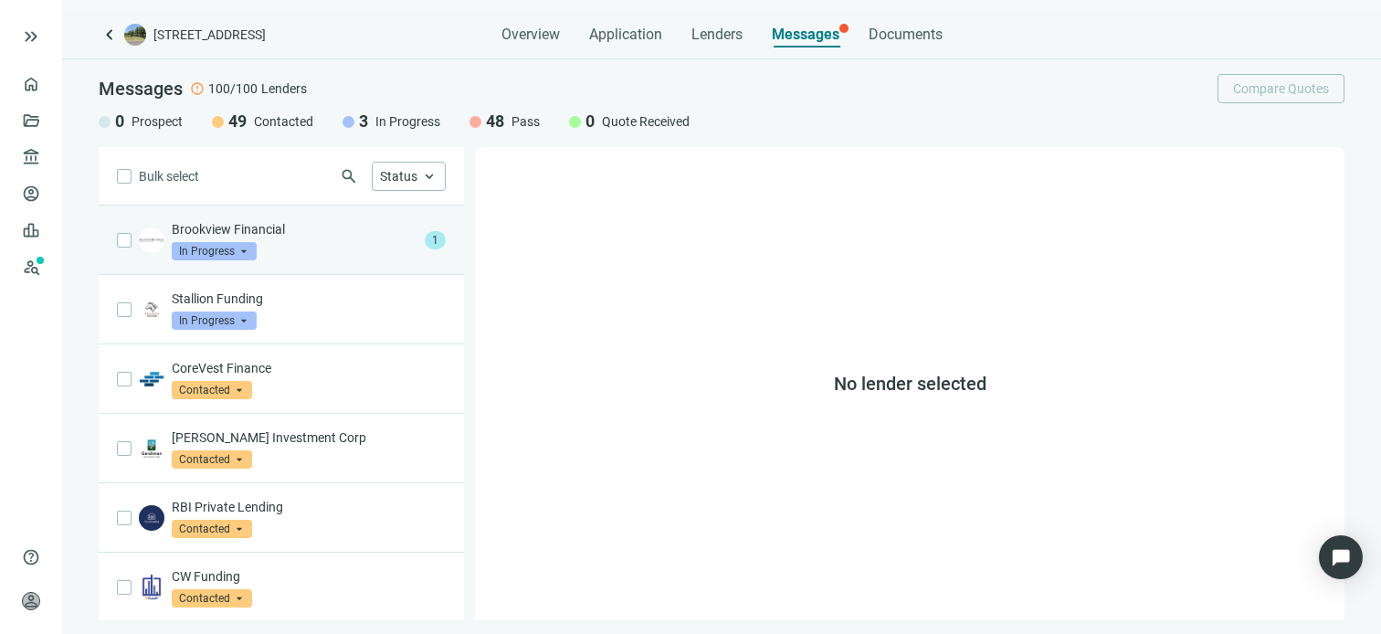
click at [278, 234] on p "Brookview Financial" at bounding box center [295, 229] width 246 height 18
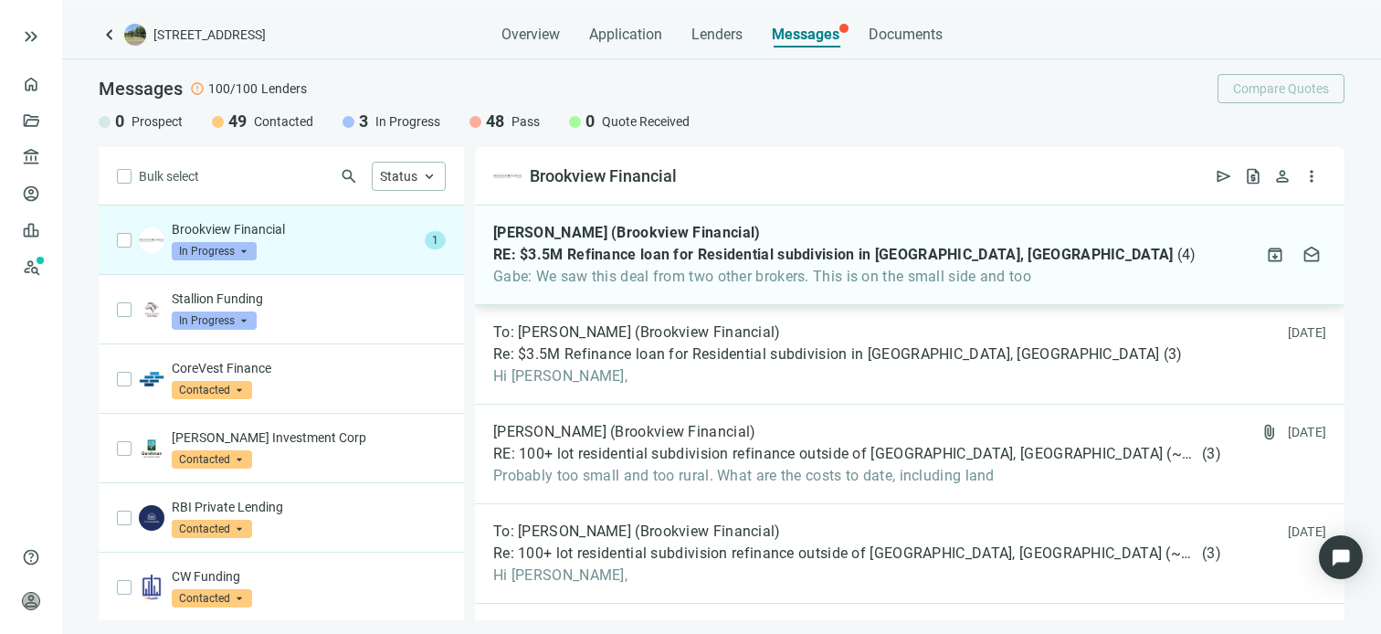
click at [673, 275] on span "Gabe: We saw this deal from two other brokers. This is on the small side and too" at bounding box center [845, 277] width 704 height 18
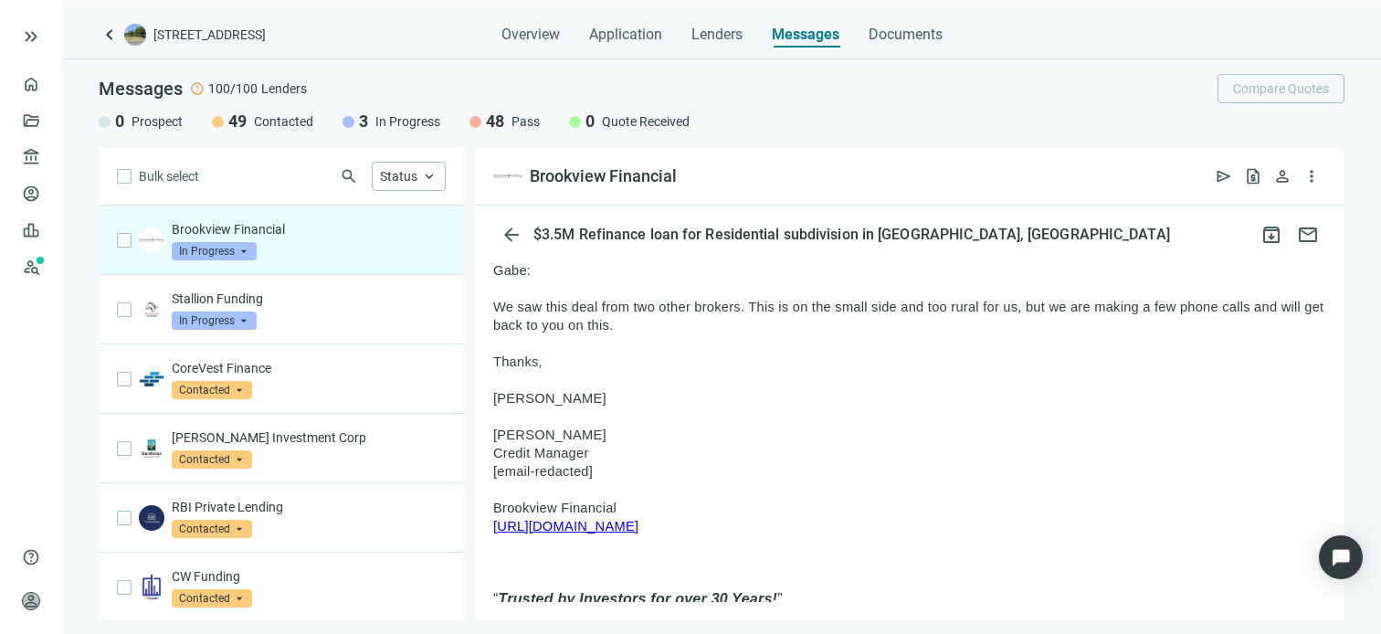
scroll to position [91, 0]
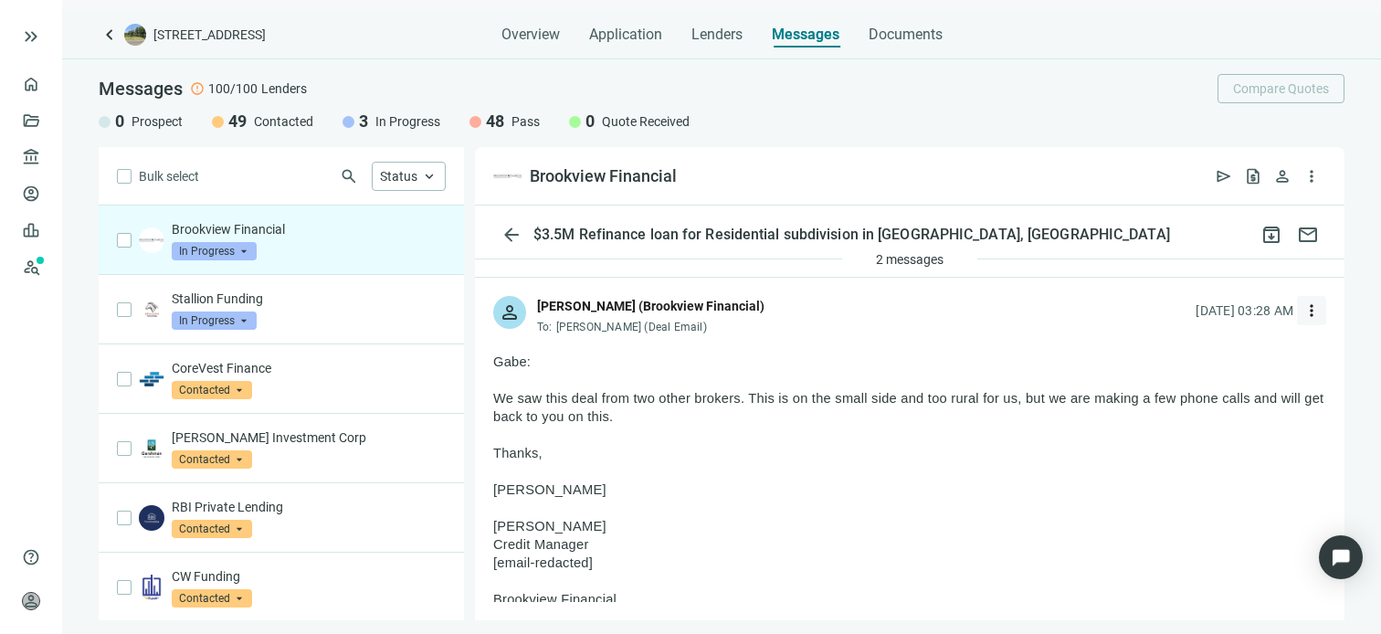
click at [1303, 312] on span "more_vert" at bounding box center [1312, 311] width 18 height 18
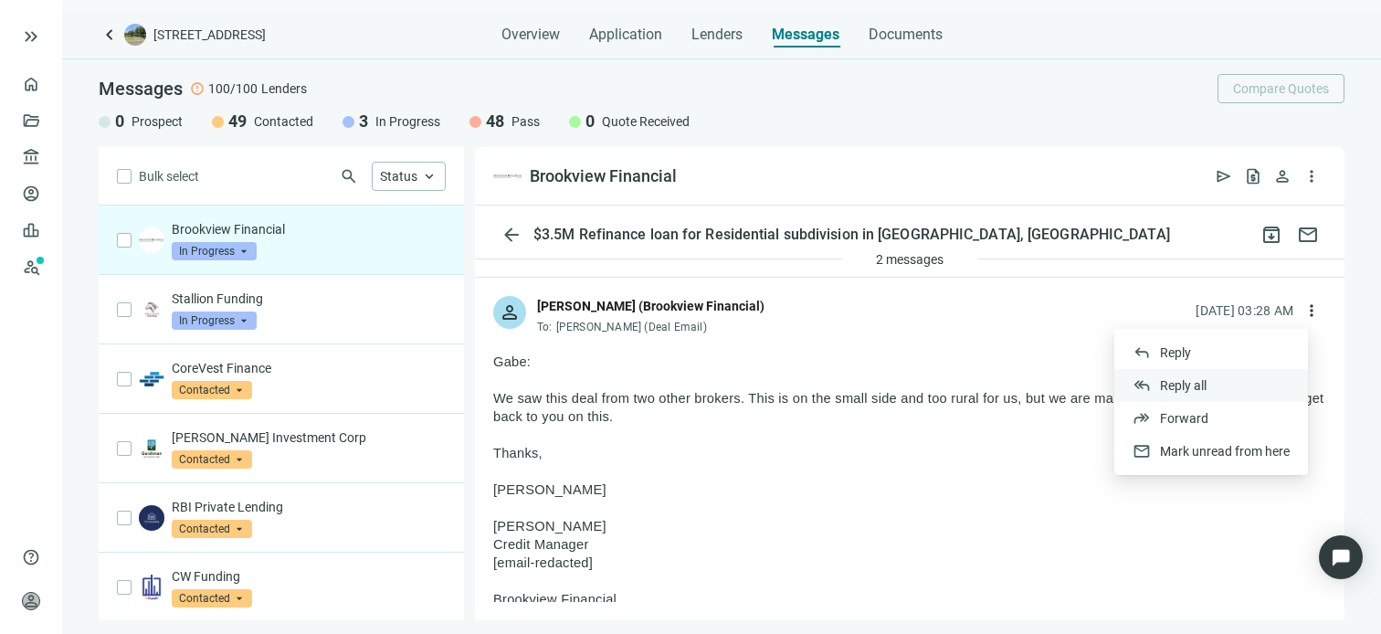
click at [1181, 388] on span "Reply all" at bounding box center [1183, 385] width 47 height 15
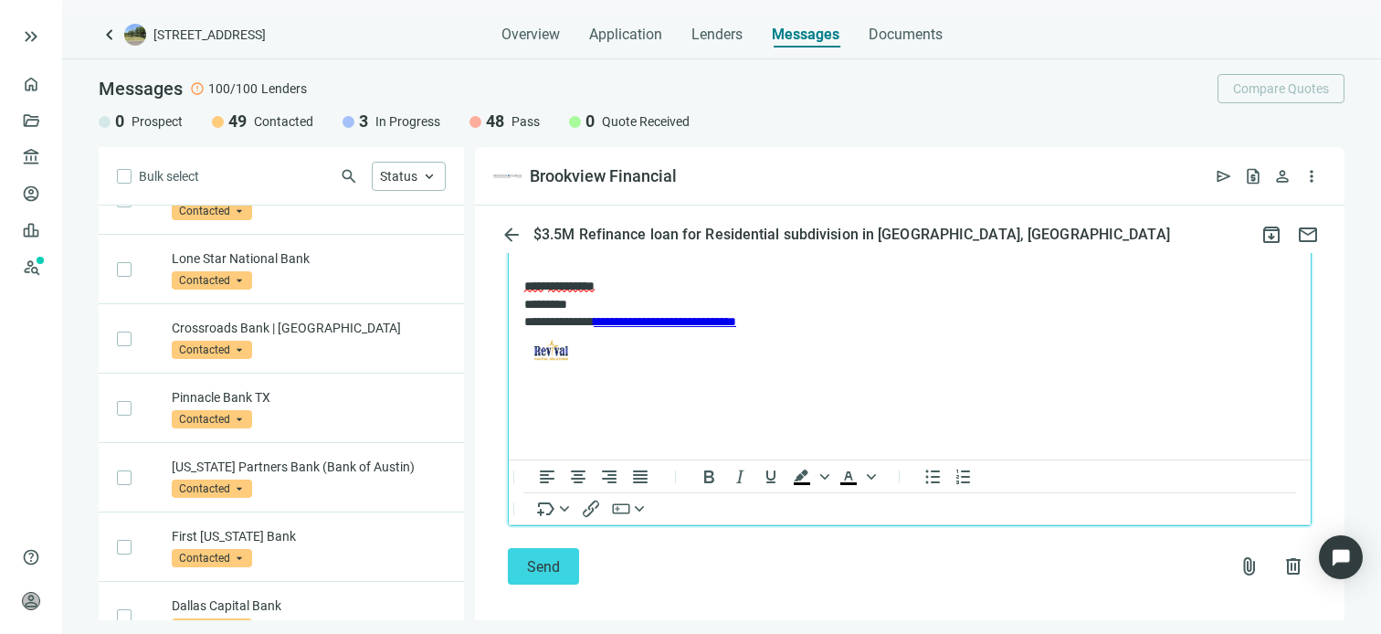
scroll to position [2079, 0]
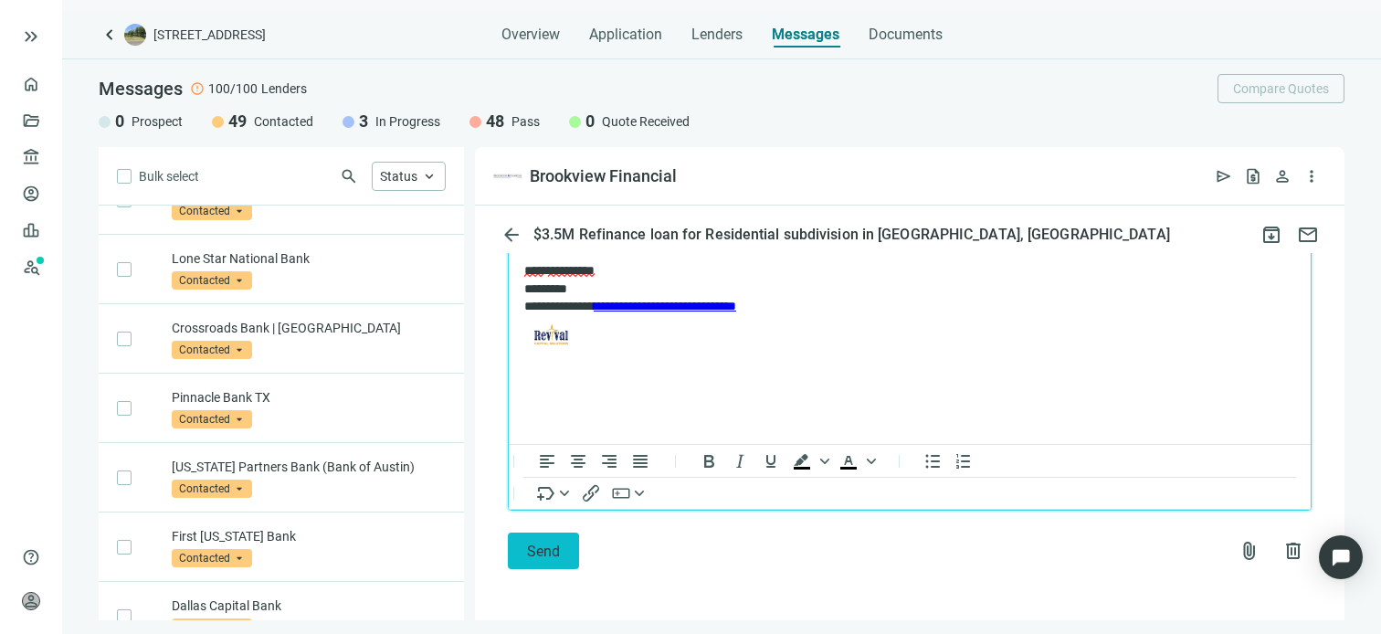
click at [527, 552] on span "Send" at bounding box center [543, 551] width 33 height 17
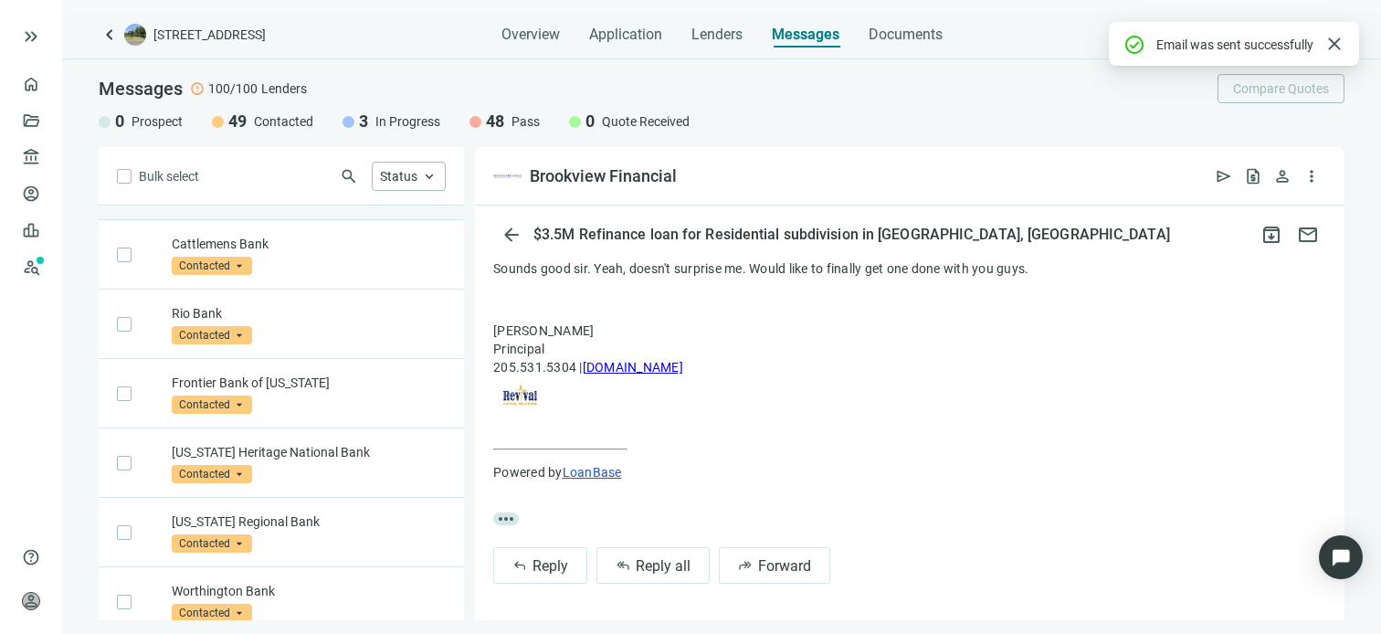
scroll to position [1029, 0]
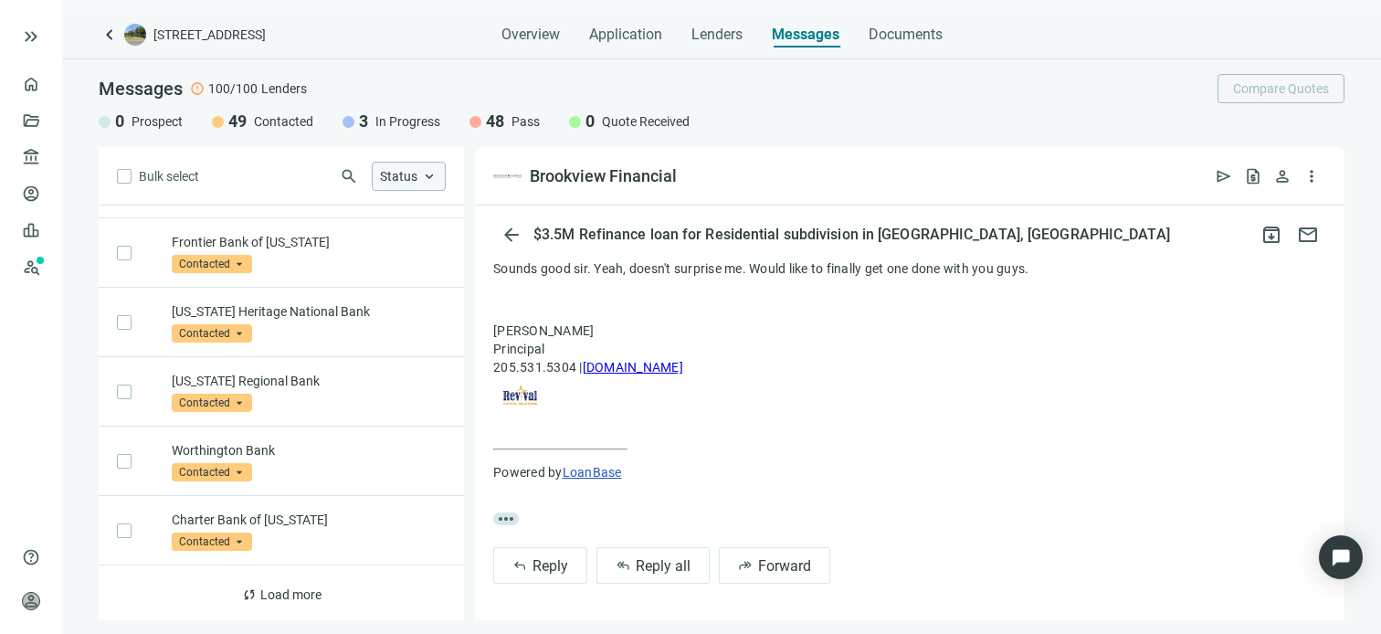
click at [424, 176] on span "keyboard_arrow_up" at bounding box center [429, 176] width 16 height 16
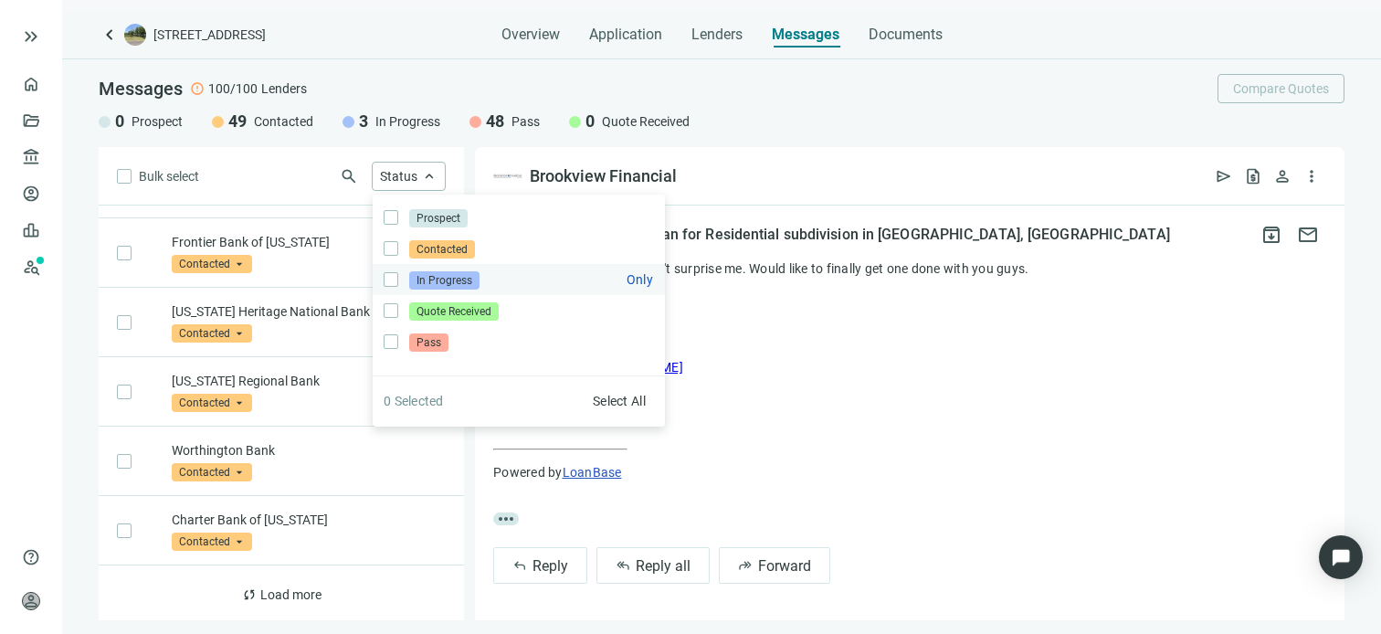
click at [429, 282] on span "In Progress" at bounding box center [444, 280] width 70 height 18
click at [790, 123] on div "0 Prospect 49 Contacted 3 In Progress 48 Pass 0 Quote Received" at bounding box center [722, 122] width 1246 height 22
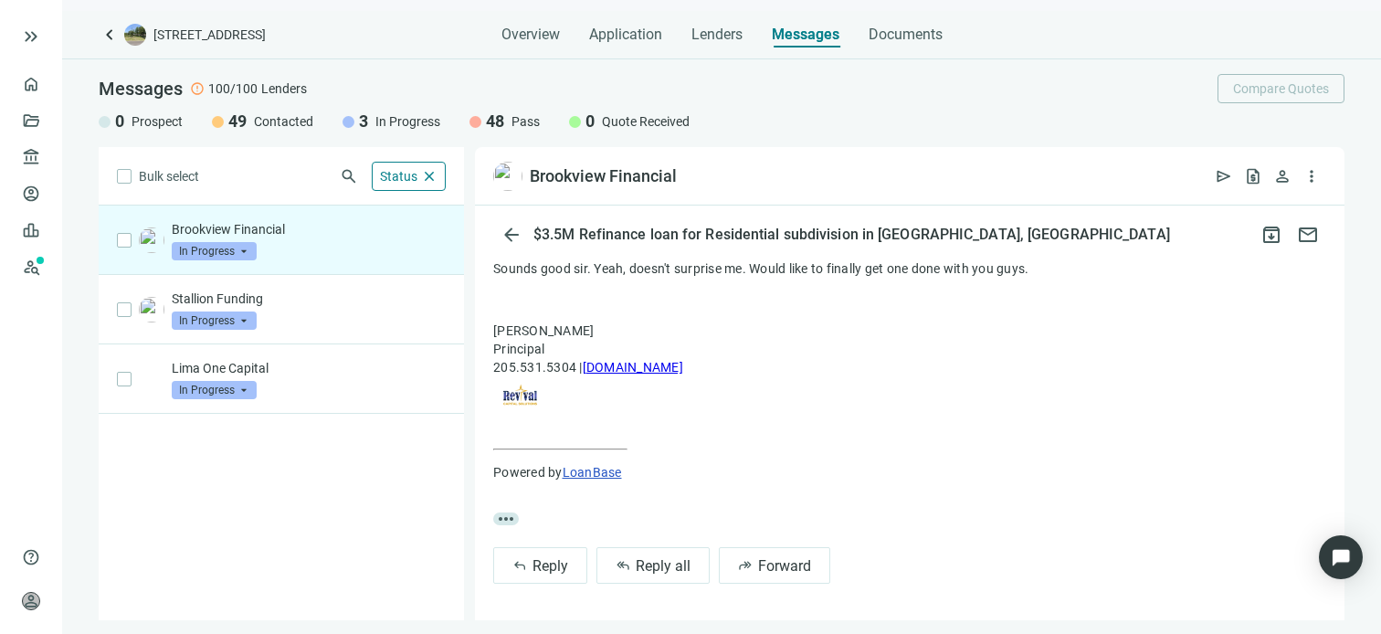
scroll to position [0, 0]
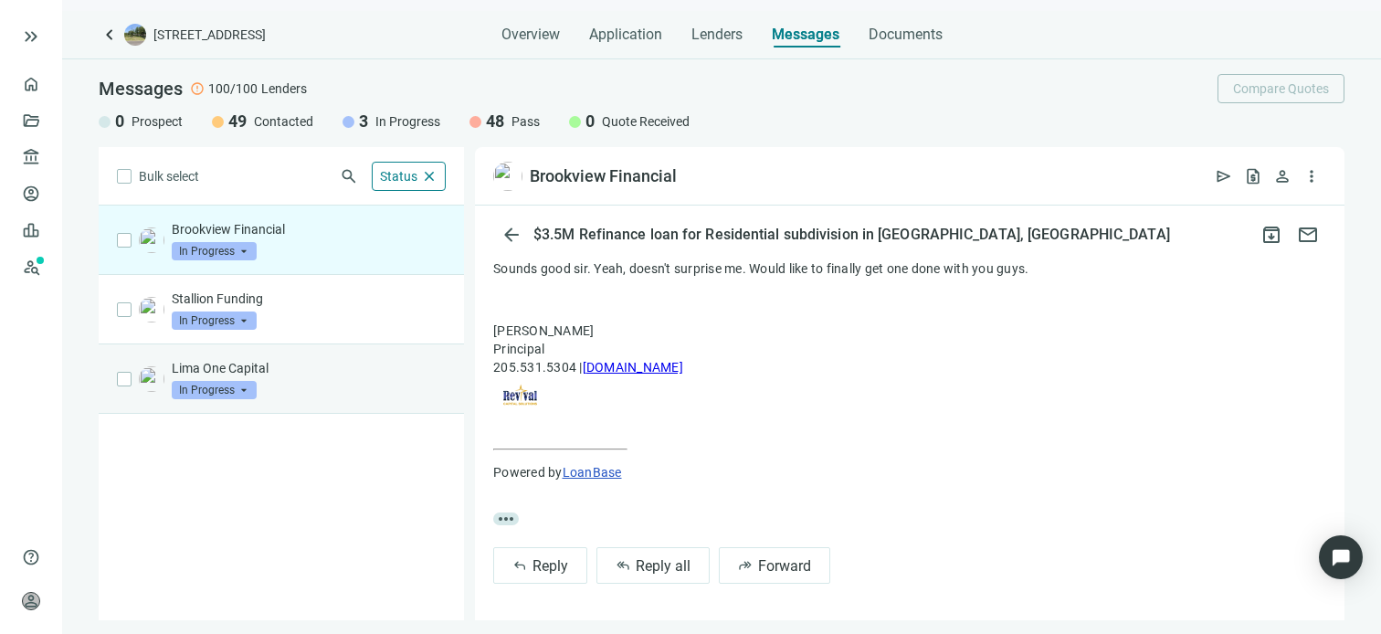
click at [246, 388] on span "In Progress" at bounding box center [214, 390] width 85 height 18
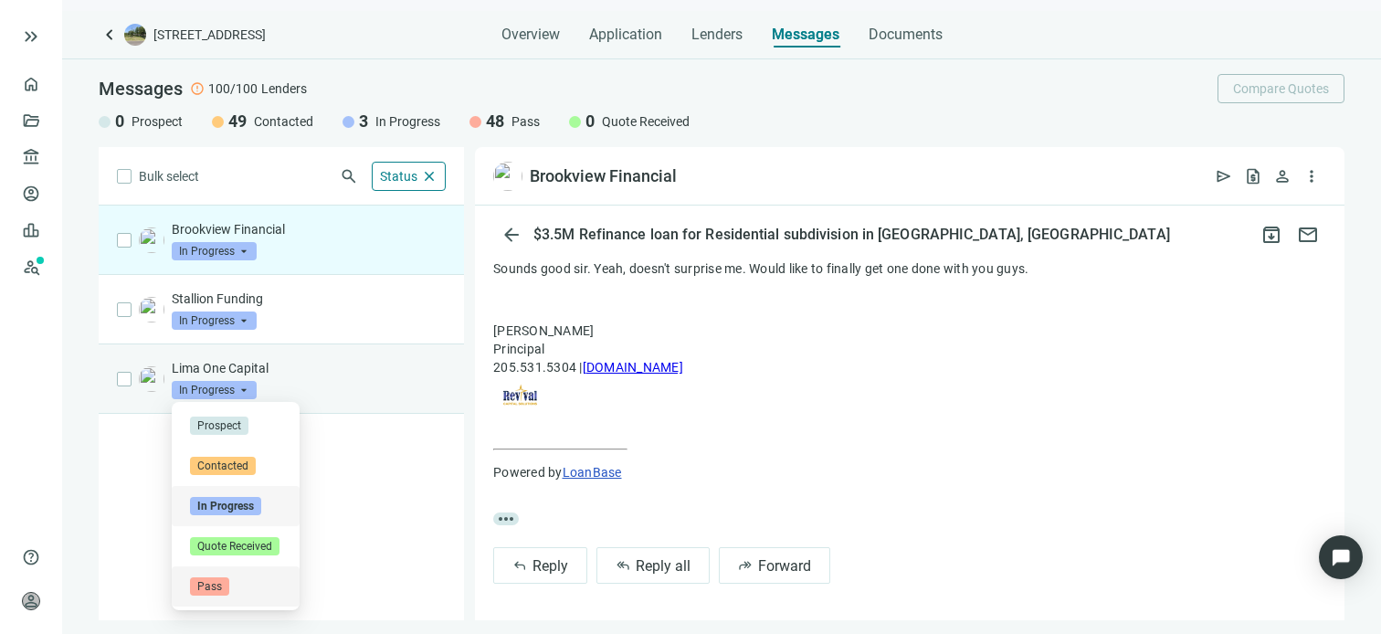
click at [210, 586] on span "Pass" at bounding box center [209, 586] width 39 height 18
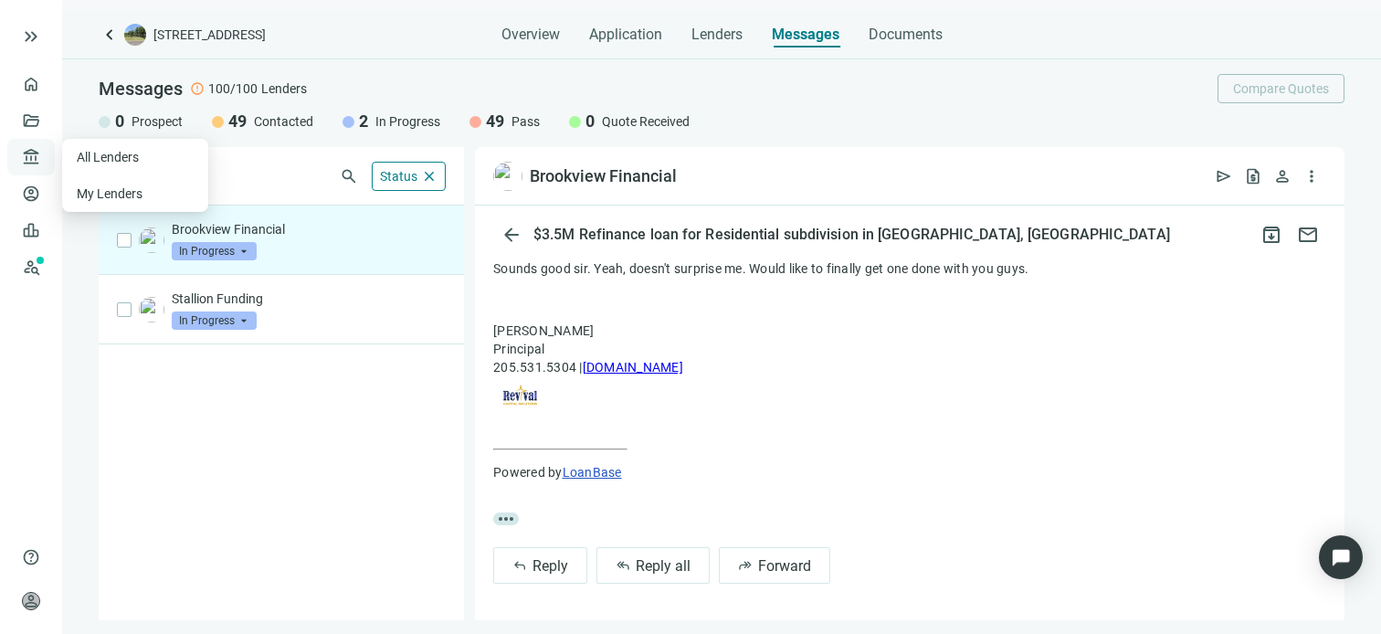
click at [34, 153] on span "account_balance" at bounding box center [28, 157] width 13 height 18
click at [46, 118] on link "Deals" at bounding box center [62, 120] width 33 height 15
